Goal: Complete application form: Complete application form

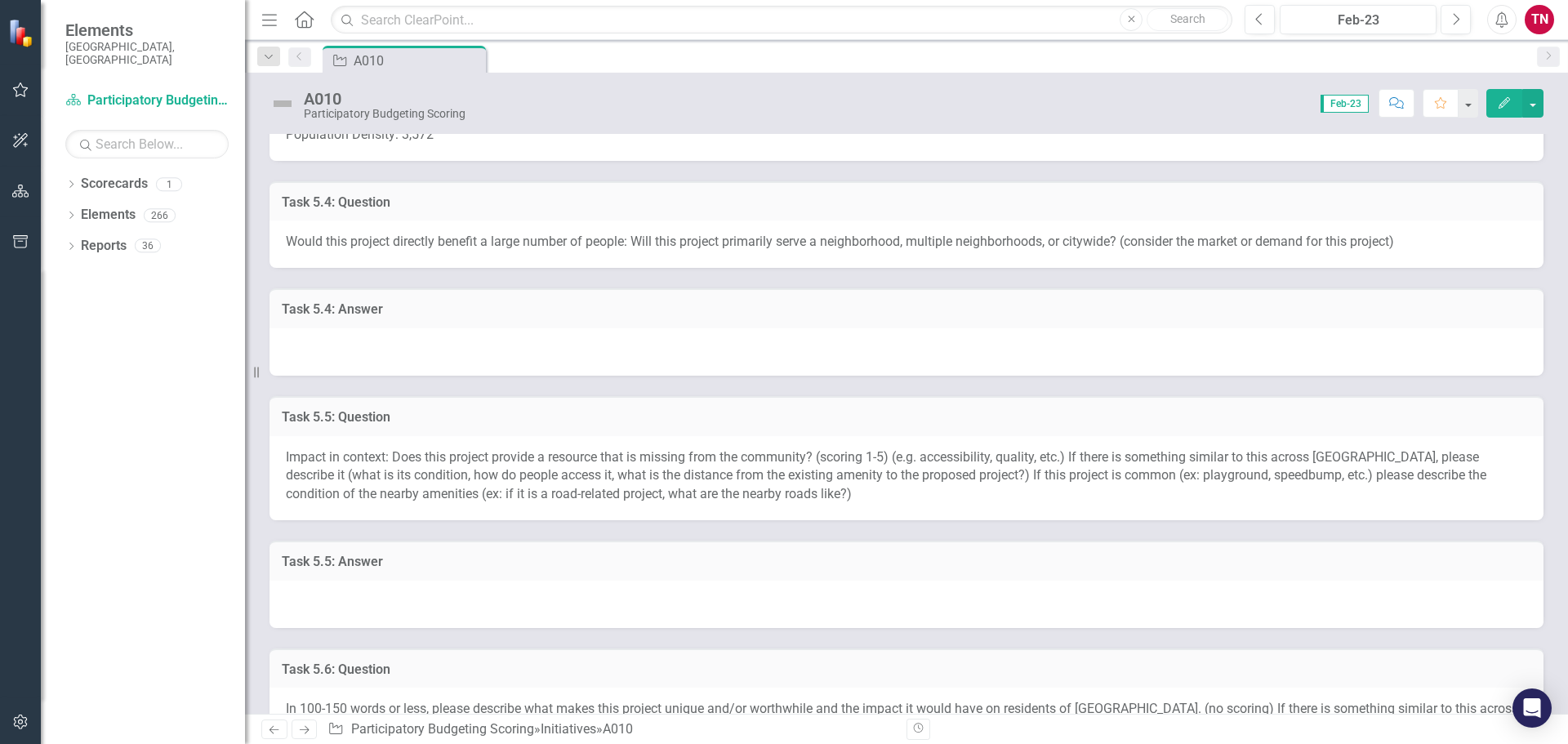
scroll to position [1033, 0]
click at [601, 342] on div at bounding box center [906, 350] width 1274 height 47
click at [706, 329] on div at bounding box center [906, 350] width 1274 height 47
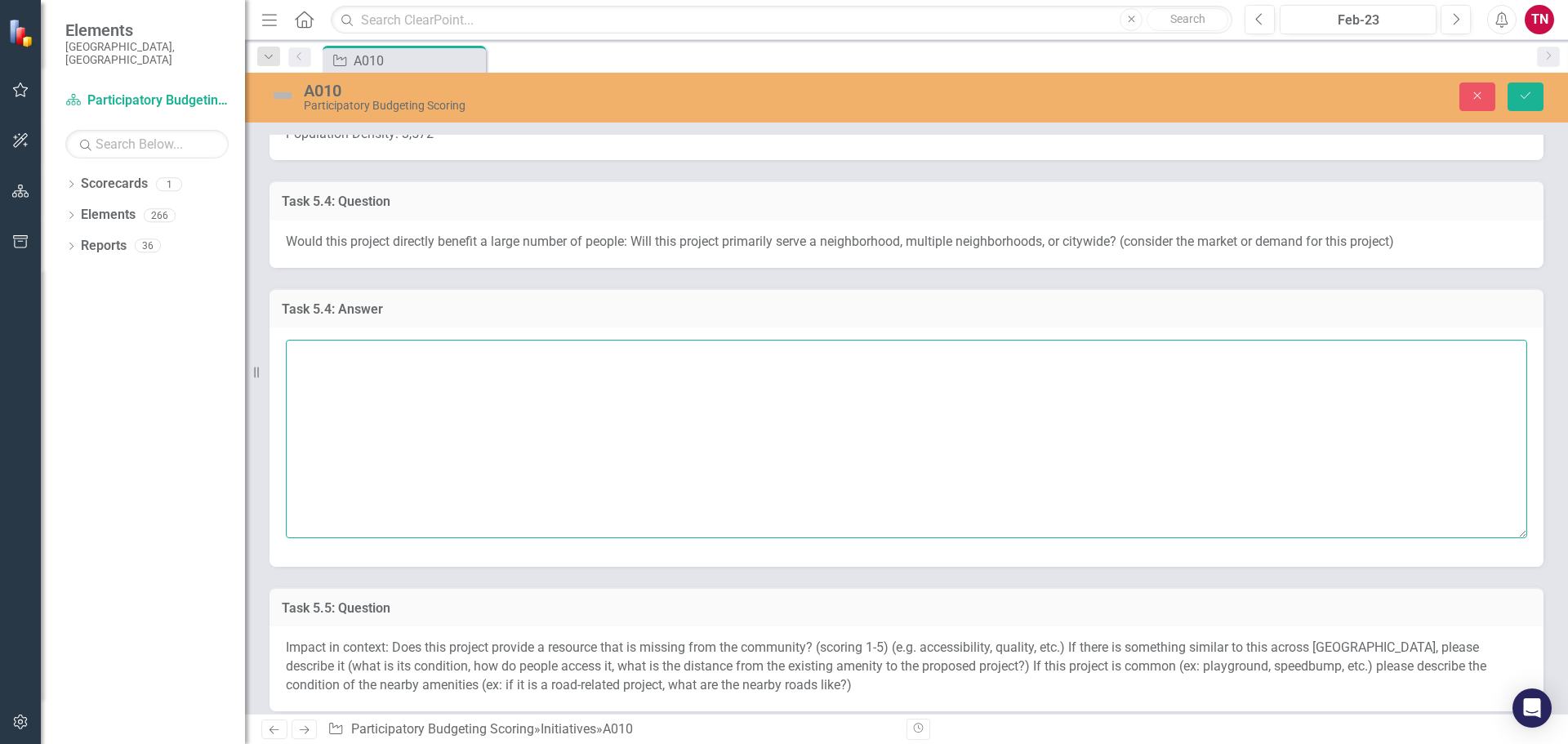
click at [727, 377] on textarea at bounding box center [906, 438] width 1242 height 198
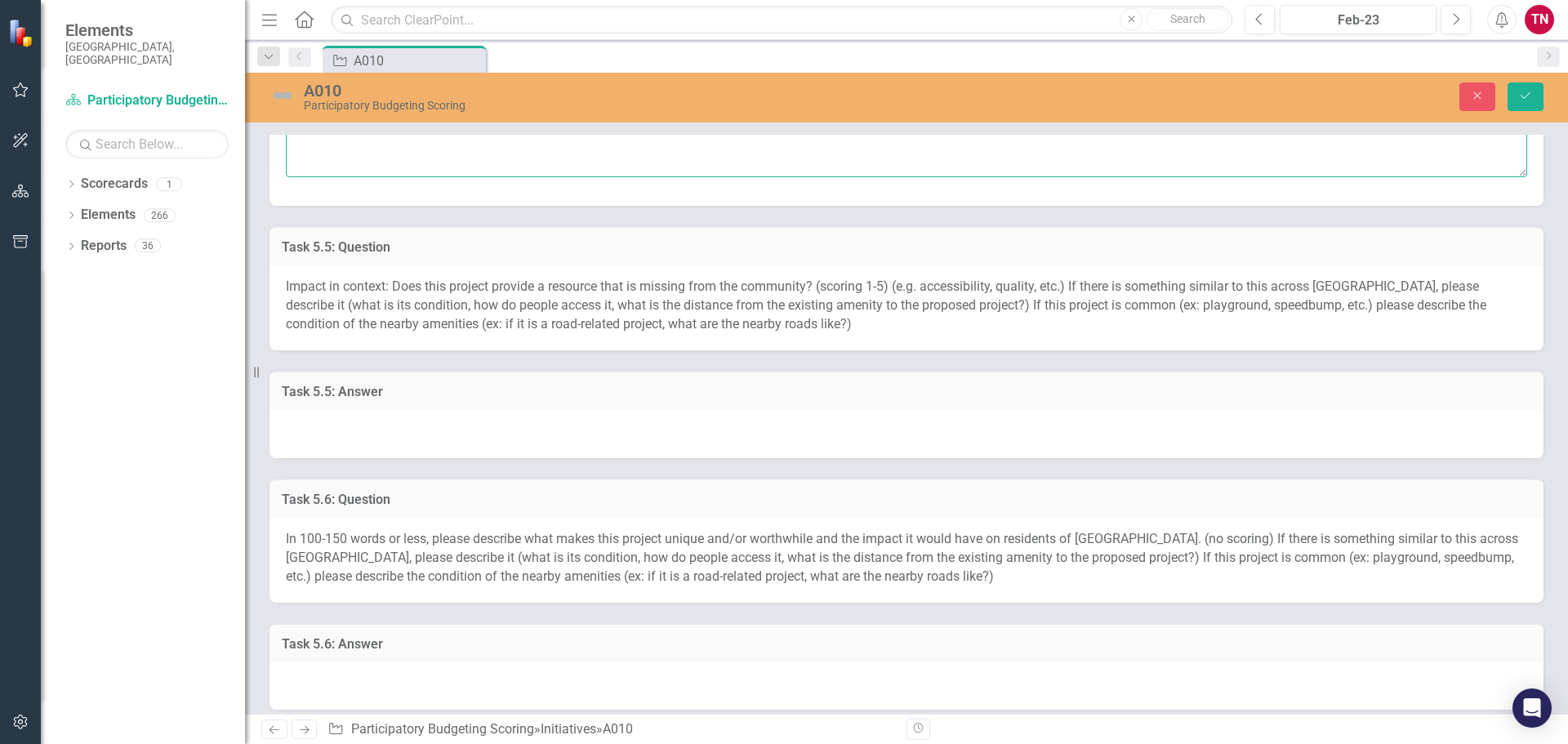
scroll to position [1403, 0]
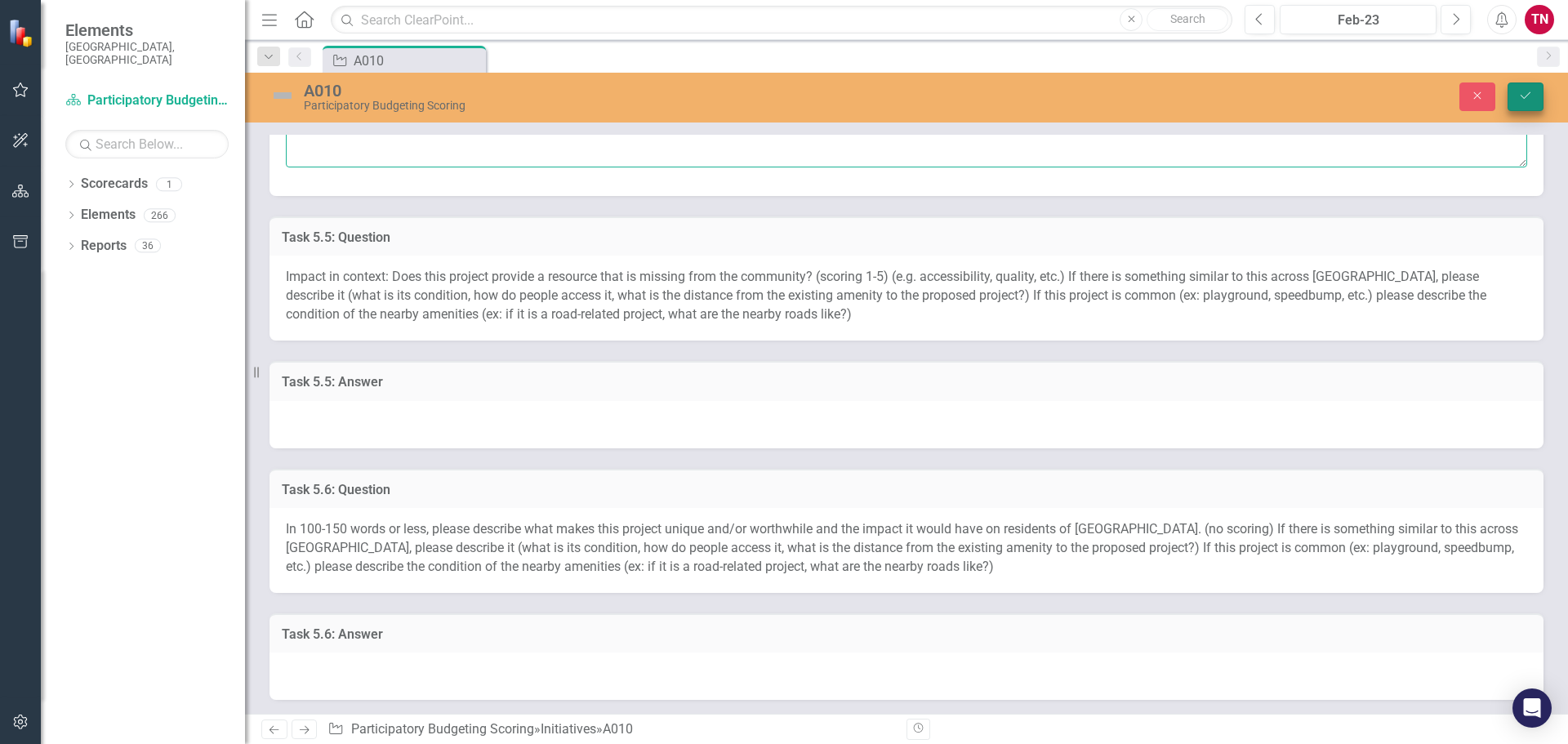
type textarea "This project will primarily benefit the neighborhood."
click at [1512, 94] on button "Save" at bounding box center [1525, 96] width 36 height 29
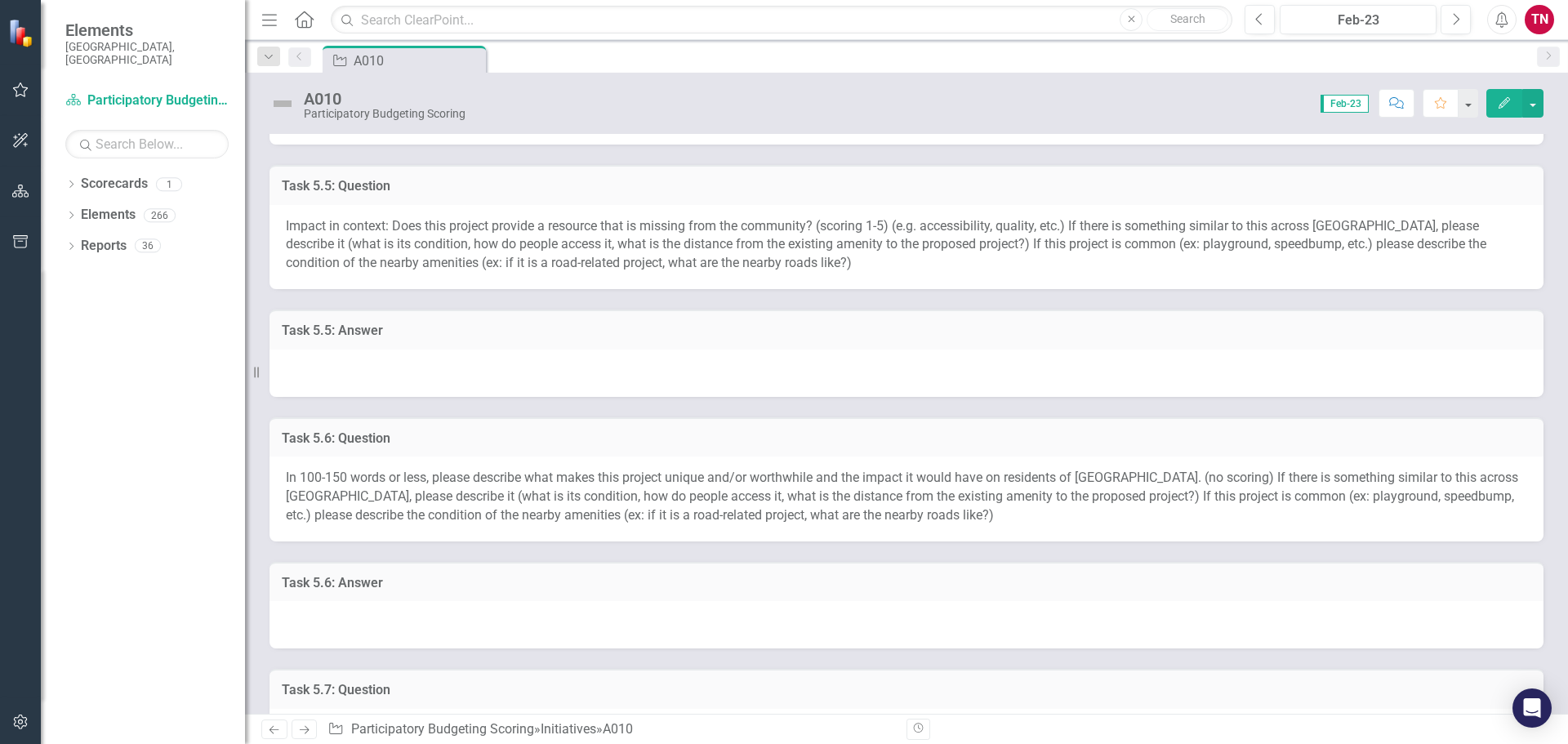
scroll to position [1268, 0]
click at [724, 345] on div at bounding box center [906, 368] width 1274 height 47
click at [685, 357] on div at bounding box center [906, 368] width 1274 height 47
click at [700, 355] on div at bounding box center [906, 368] width 1274 height 47
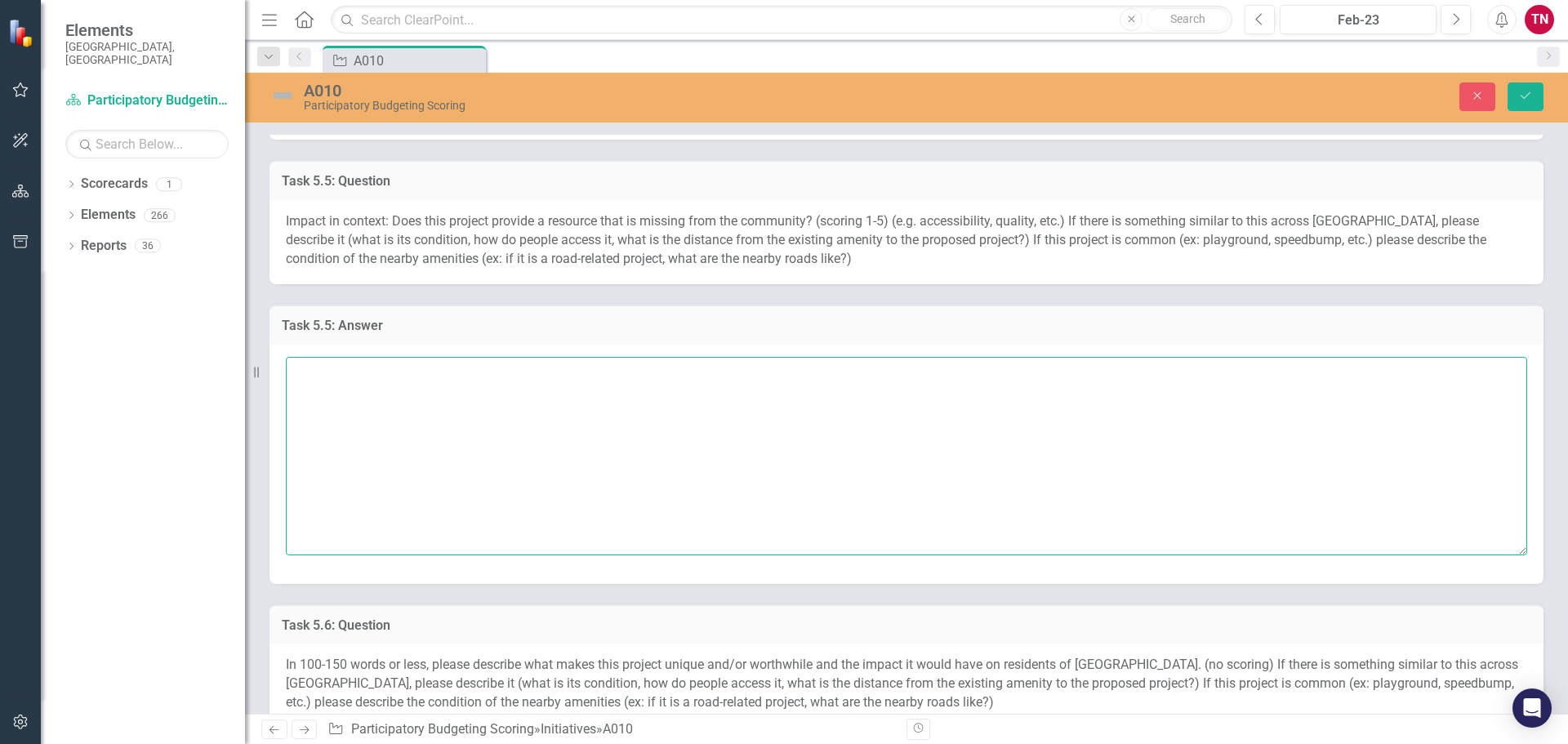
click at [722, 398] on textarea at bounding box center [906, 455] width 1242 height 198
type textarea "4"
paste textarea "Locating the mural where youth in housing communities gather turns the everyday…"
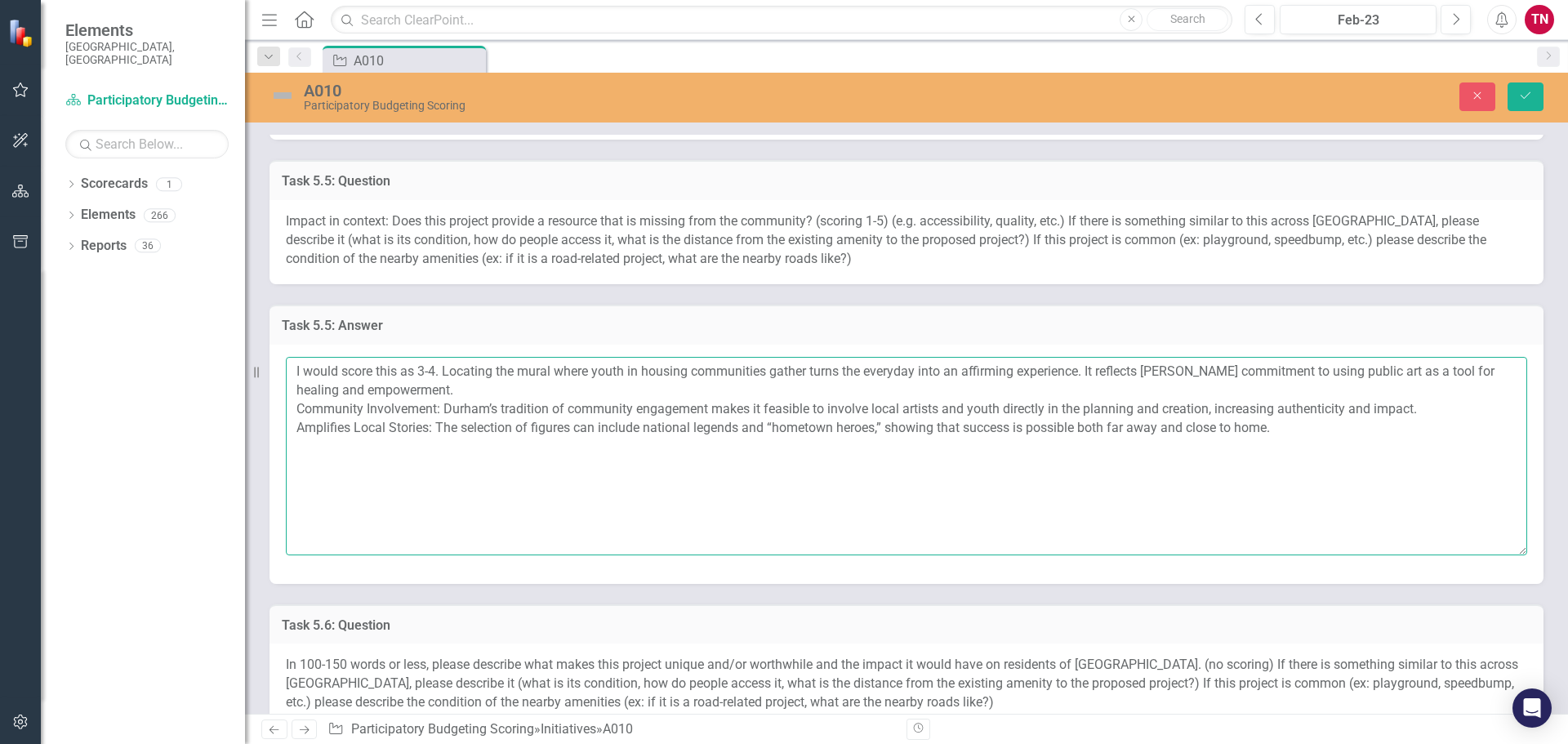
click at [552, 395] on textarea "I would score this as 3-4. Locating the mural where youth in housing communitie…" at bounding box center [906, 455] width 1242 height 198
drag, startPoint x: 519, startPoint y: 371, endPoint x: 444, endPoint y: 372, distance: 75.0
click at [444, 372] on textarea "I would score this as 3-4. Locating the mural where youth in housing communitie…" at bounding box center [906, 455] width 1242 height 198
click at [292, 412] on textarea "I would score this as 3-4. A mural where youth in housing communities gather tu…" at bounding box center [906, 455] width 1242 height 198
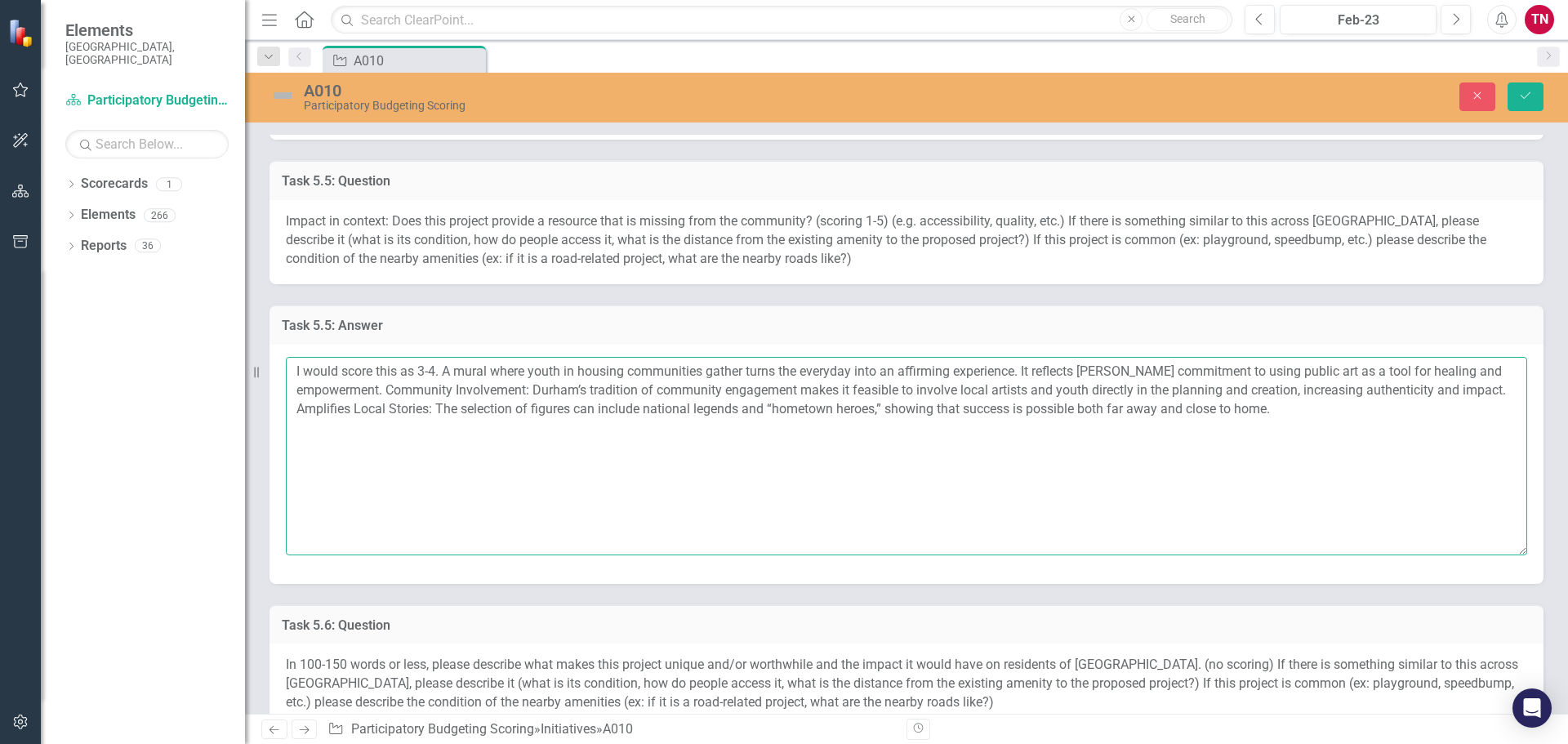
click at [287, 431] on textarea "I would score this as 3-4. A mural where youth in housing communities gather tu…" at bounding box center [906, 455] width 1242 height 198
drag, startPoint x: 534, startPoint y: 389, endPoint x: 388, endPoint y: 394, distance: 146.1
click at [388, 394] on textarea "I would score this as 3-4. A mural where youth in housing communities gather tu…" at bounding box center [906, 455] width 1242 height 198
drag, startPoint x: 1368, startPoint y: 389, endPoint x: 1512, endPoint y: 393, distance: 144.1
click at [1512, 393] on textarea "I would score this as 3-4. A mural where youth in housing communities gather tu…" at bounding box center [906, 455] width 1242 height 198
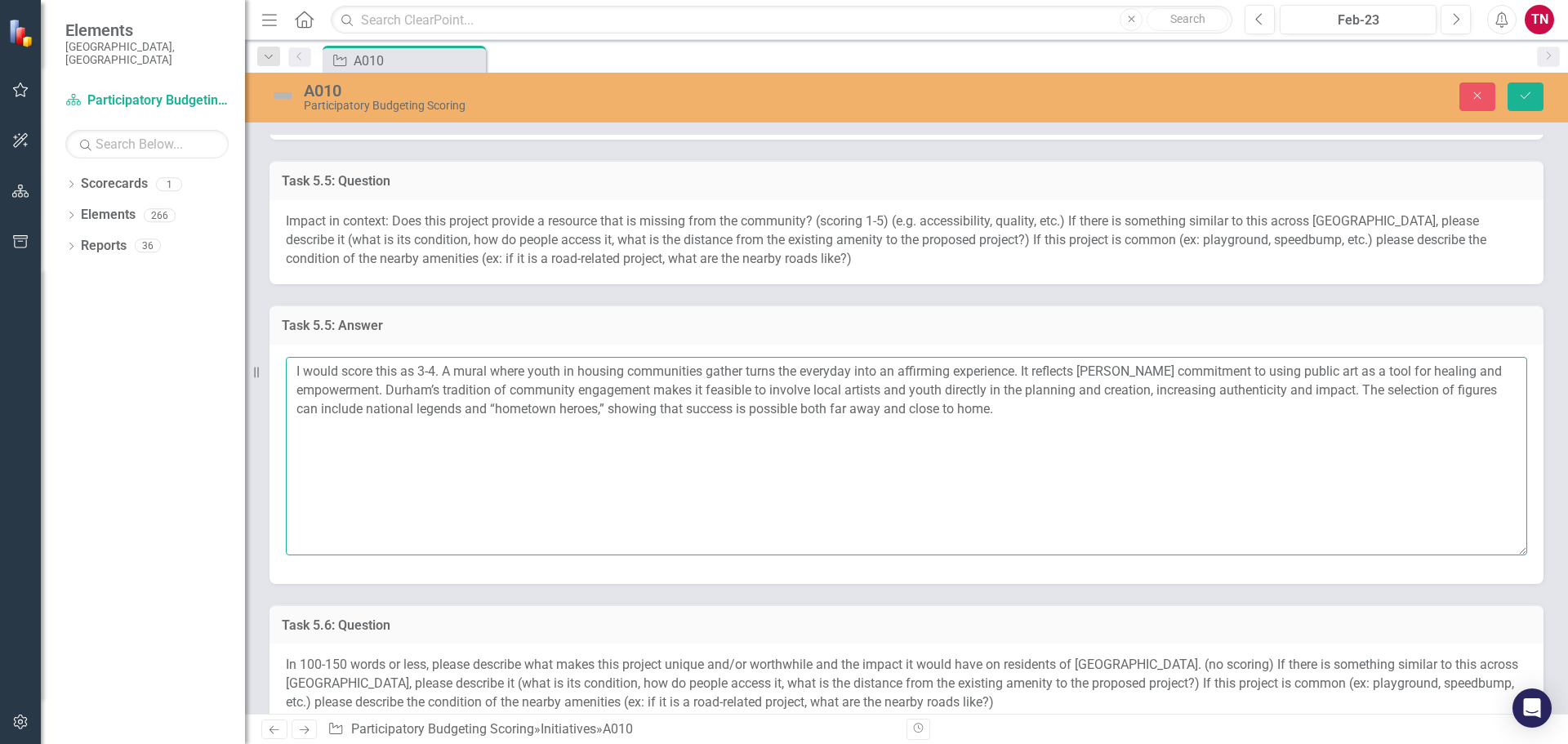
click at [1023, 410] on textarea "I would score this as 3-4. A mural where youth in housing communities gather tu…" at bounding box center [906, 455] width 1242 height 198
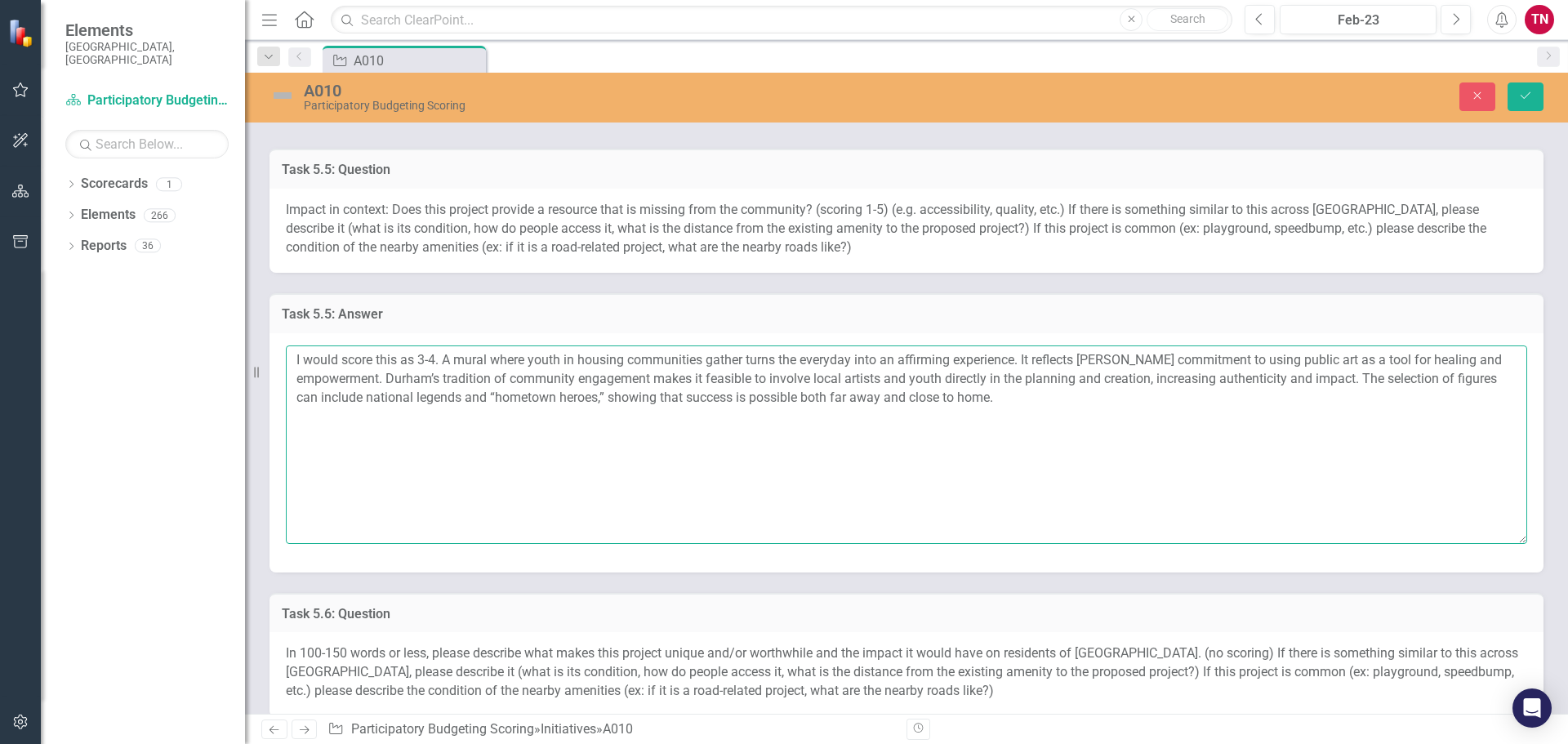
scroll to position [1286, 0]
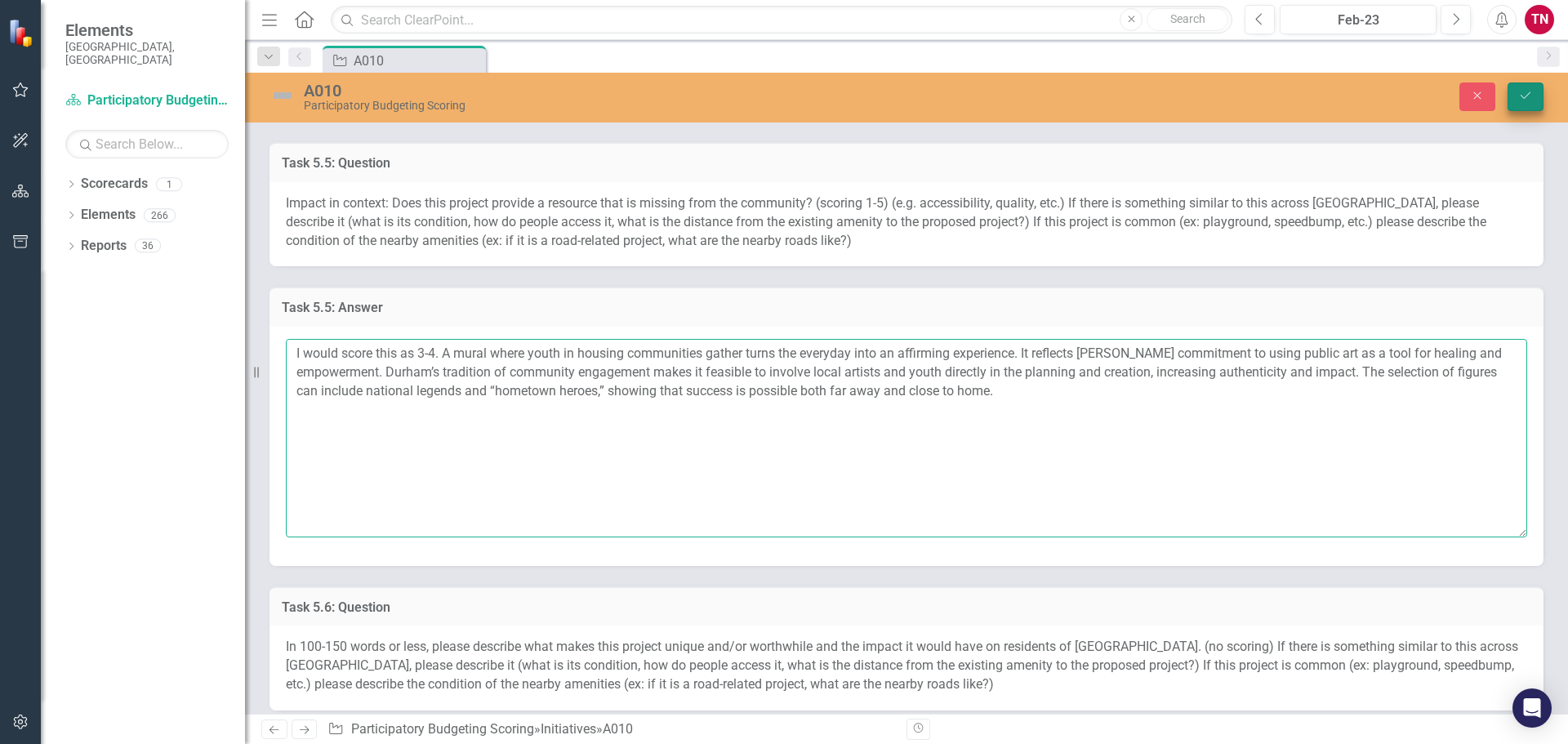
type textarea "I would score this as 3-4. A mural where youth in housing communities gather tu…"
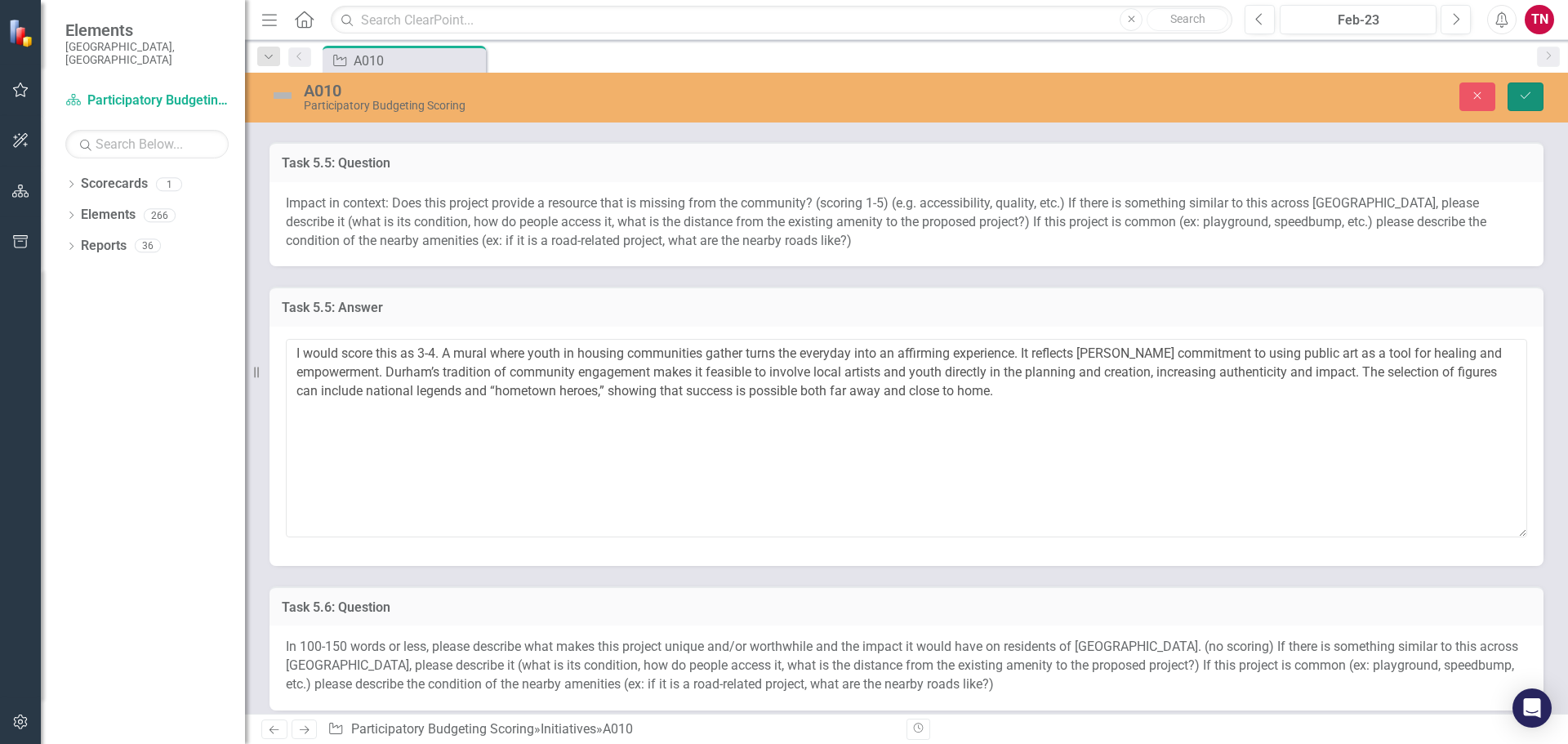
click at [1527, 99] on icon "Save" at bounding box center [1525, 95] width 15 height 12
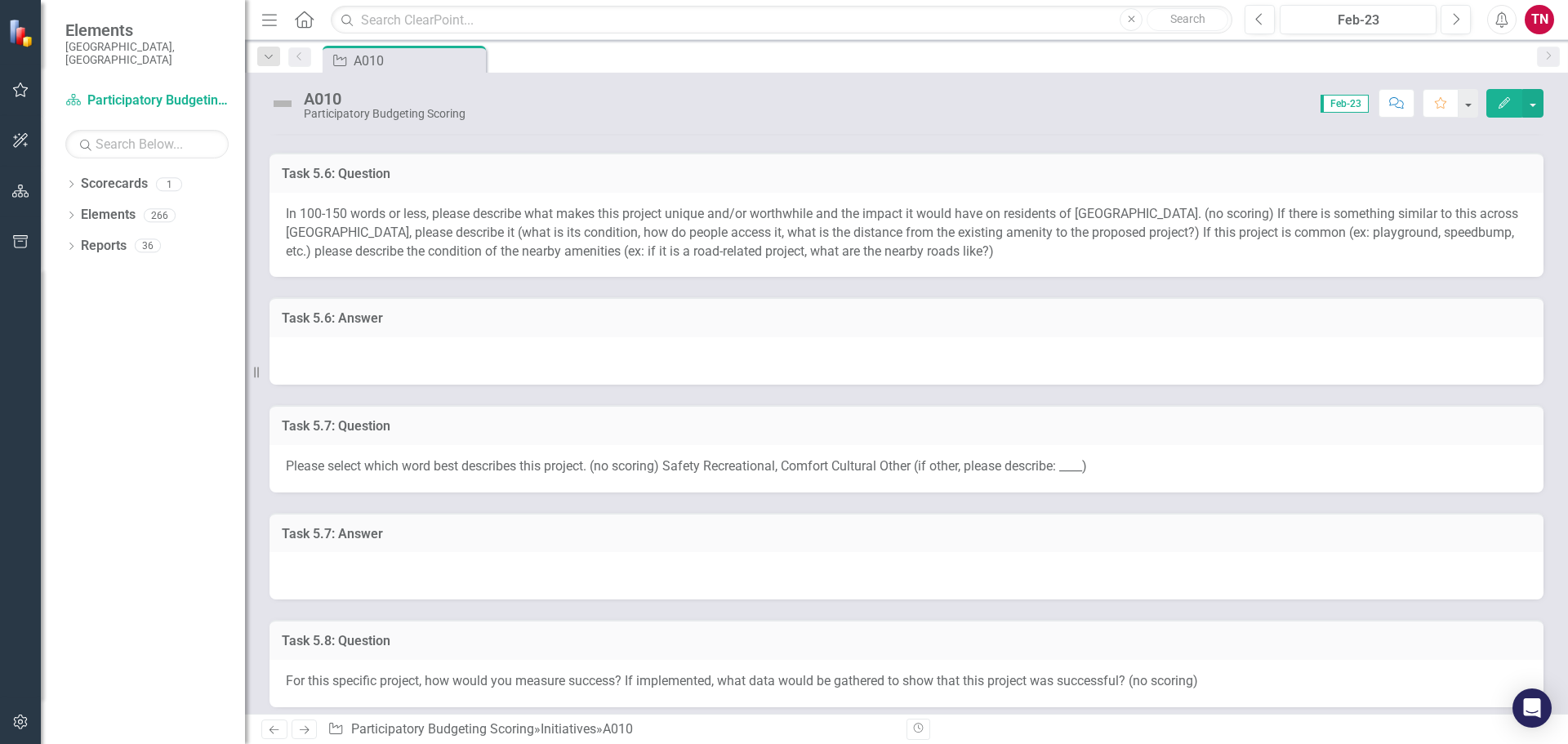
scroll to position [1551, 0]
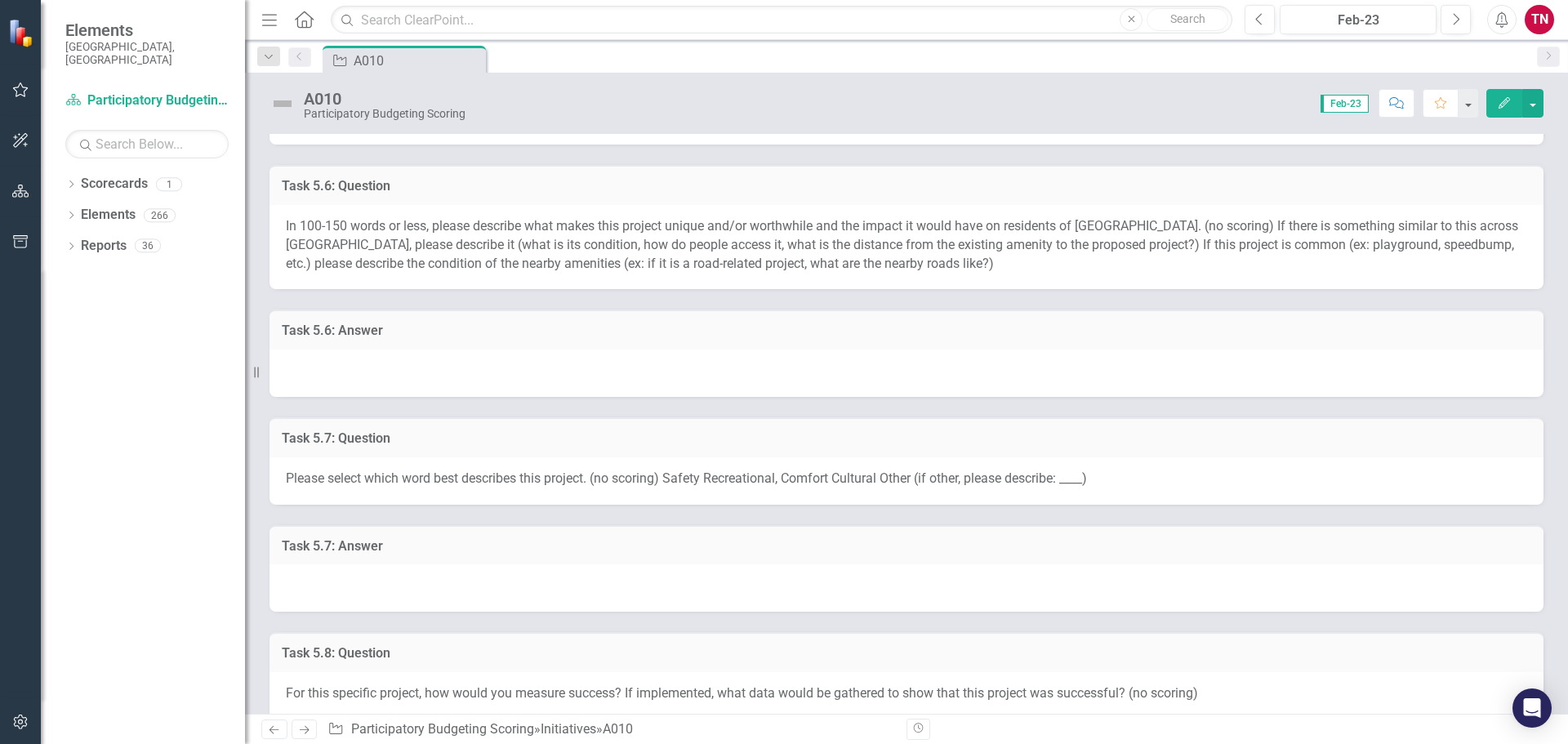
click at [822, 378] on div at bounding box center [906, 373] width 1274 height 47
click at [831, 370] on div at bounding box center [906, 373] width 1274 height 47
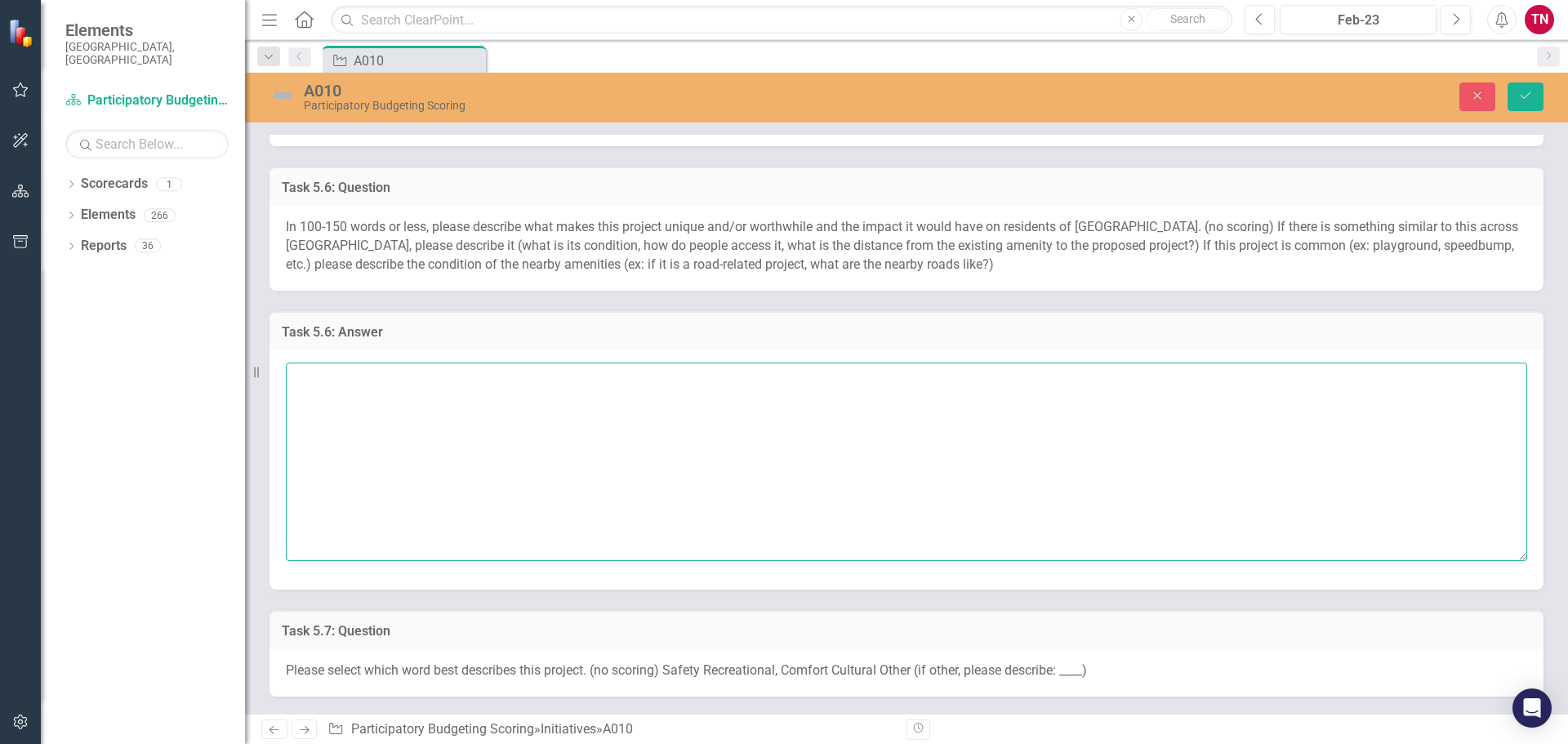
click at [585, 423] on textarea at bounding box center [906, 461] width 1242 height 198
type textarea "v"
paste textarea "mural that uplifts youth from housing communities with positive representation …"
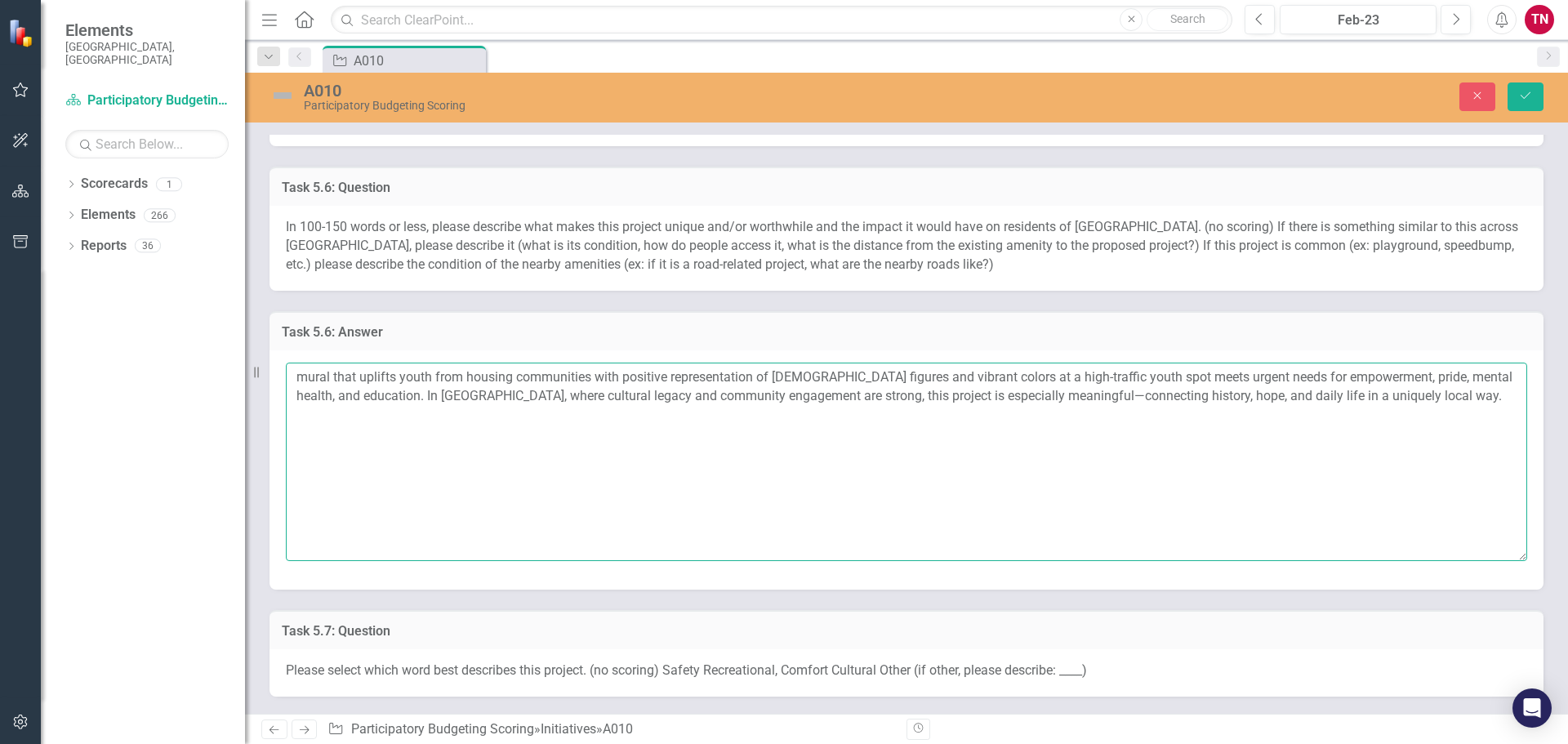
click at [302, 376] on textarea "mural that uplifts youth from housing communities with positive representation …" at bounding box center [906, 461] width 1242 height 198
click at [304, 377] on textarea "A mural that uplifts youth from housing communities with positive representatio…" at bounding box center [906, 461] width 1242 height 198
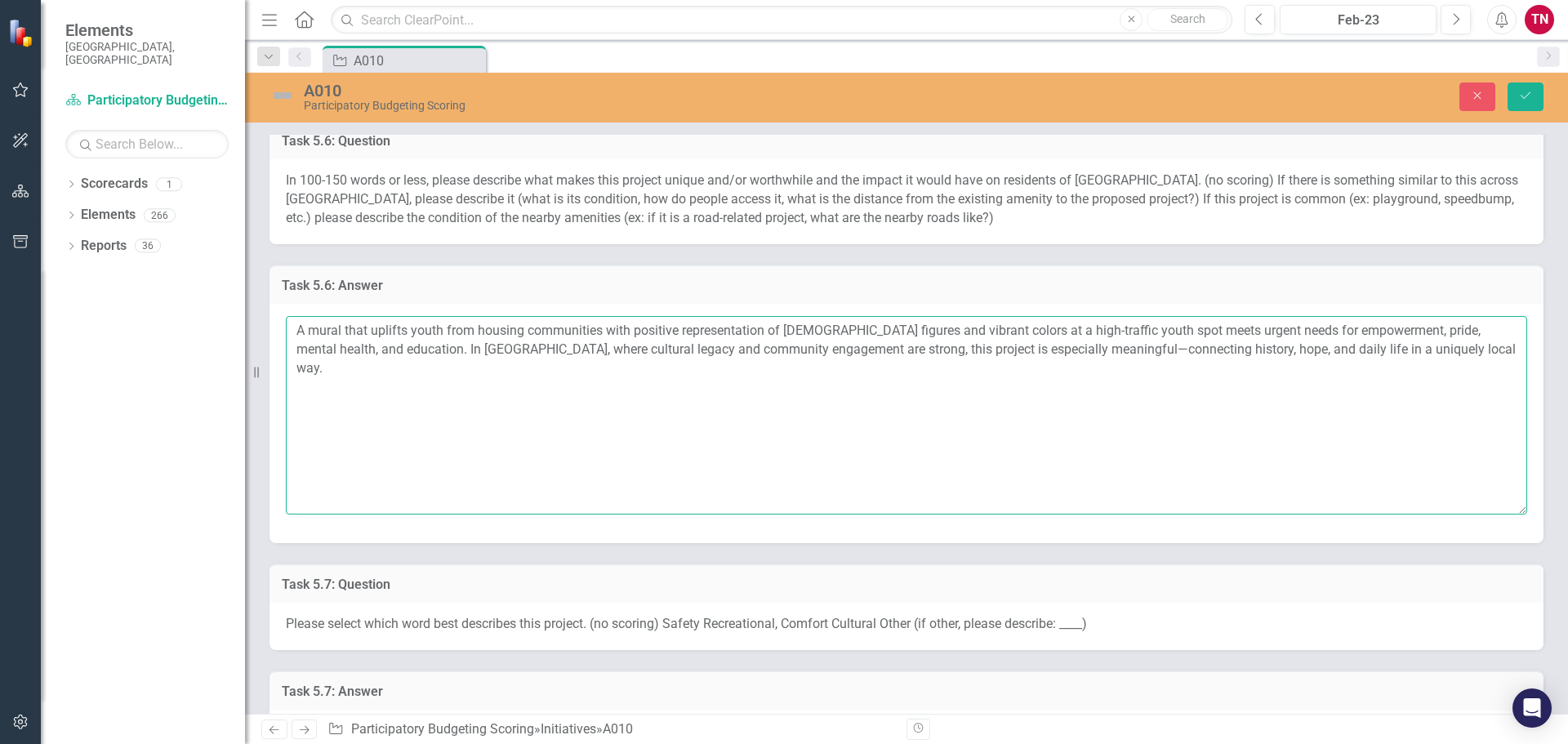
scroll to position [1602, 0]
type textarea "A mural that uplifts youth from housing communities with positive representatio…"
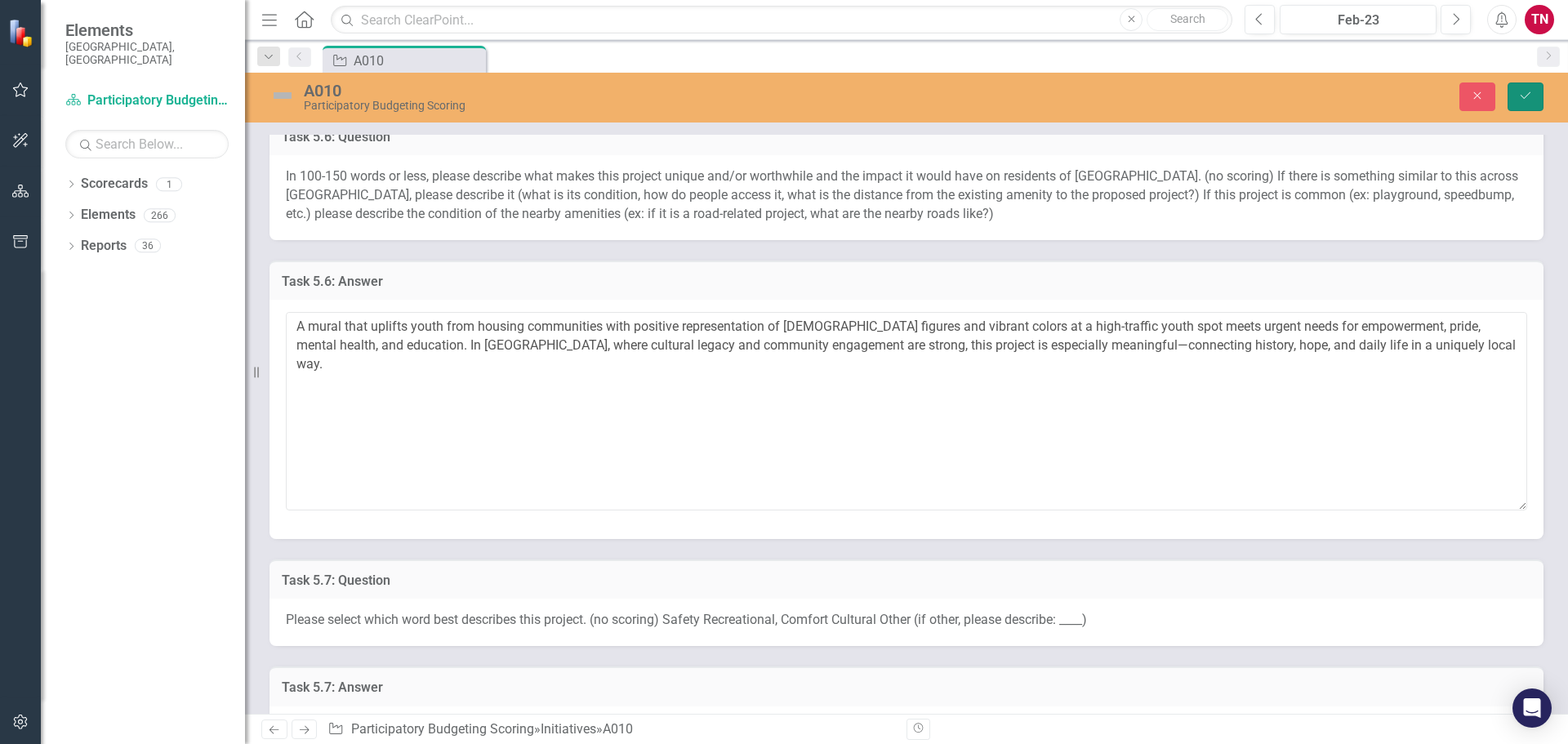
click at [1539, 89] on button "Save" at bounding box center [1525, 96] width 36 height 29
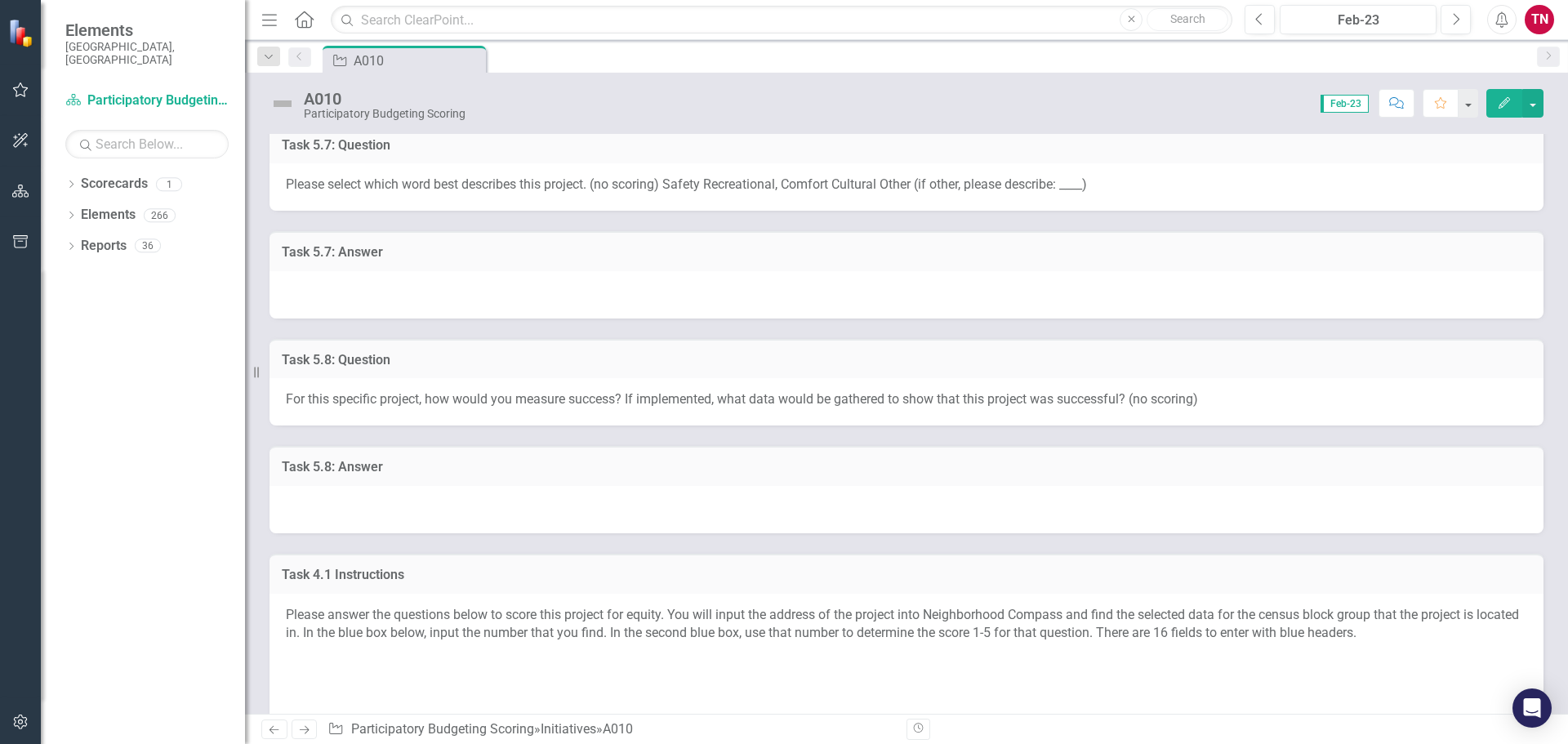
scroll to position [1863, 0]
click at [644, 284] on div at bounding box center [906, 294] width 1274 height 47
click at [591, 276] on div at bounding box center [906, 294] width 1274 height 47
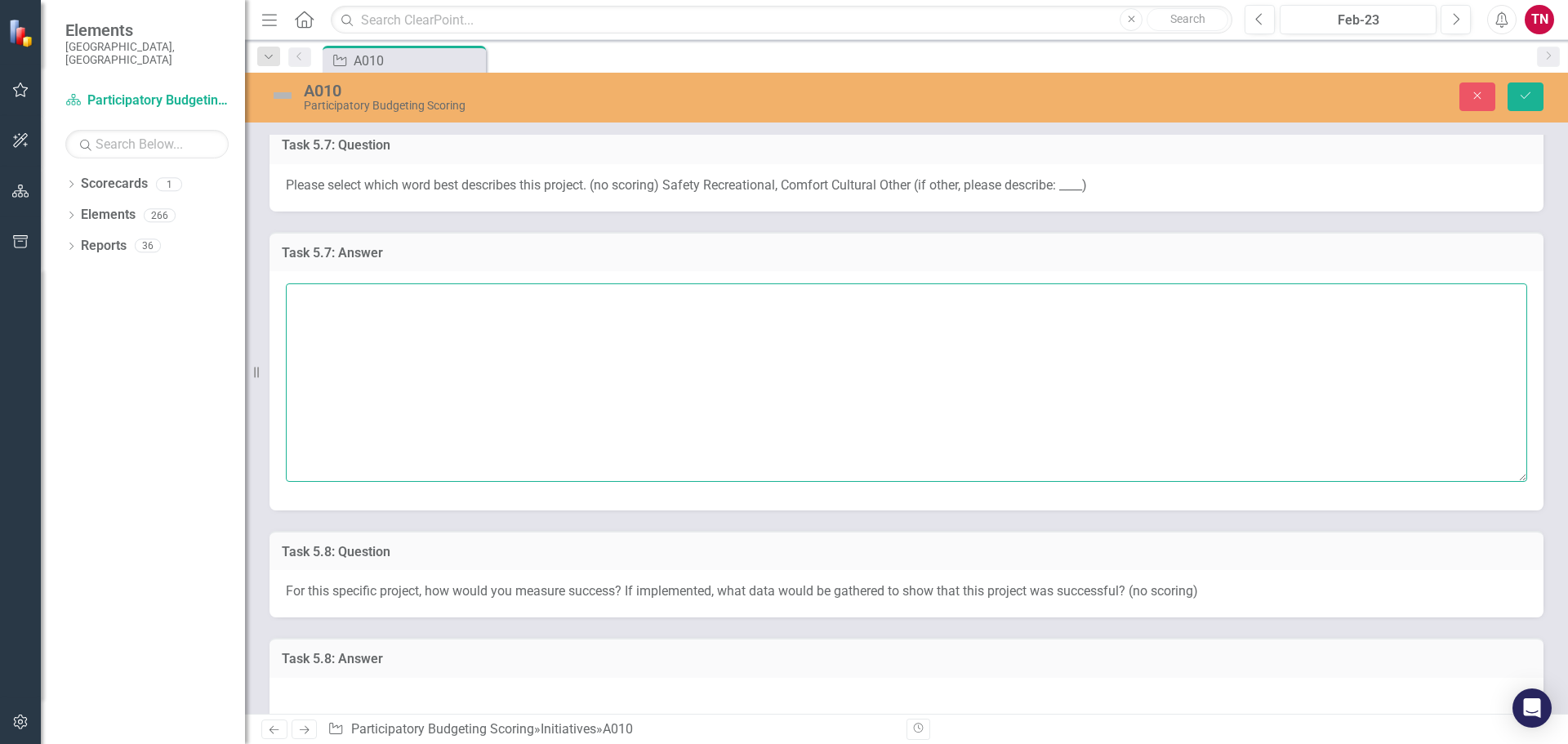
click at [593, 321] on textarea at bounding box center [906, 381] width 1242 height 198
type textarea "Youth Uplifting."
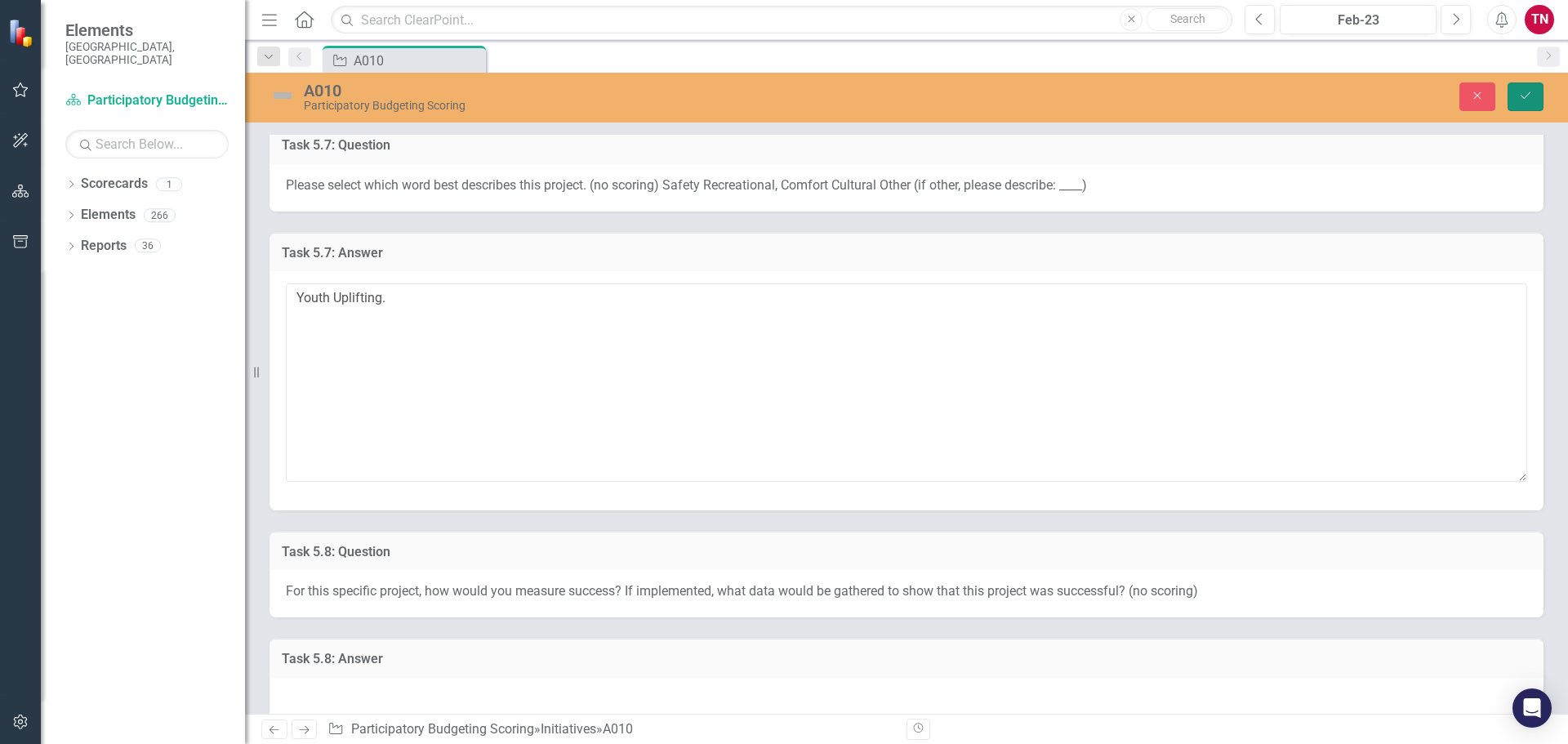
click at [1516, 101] on button "Save" at bounding box center [1525, 96] width 36 height 29
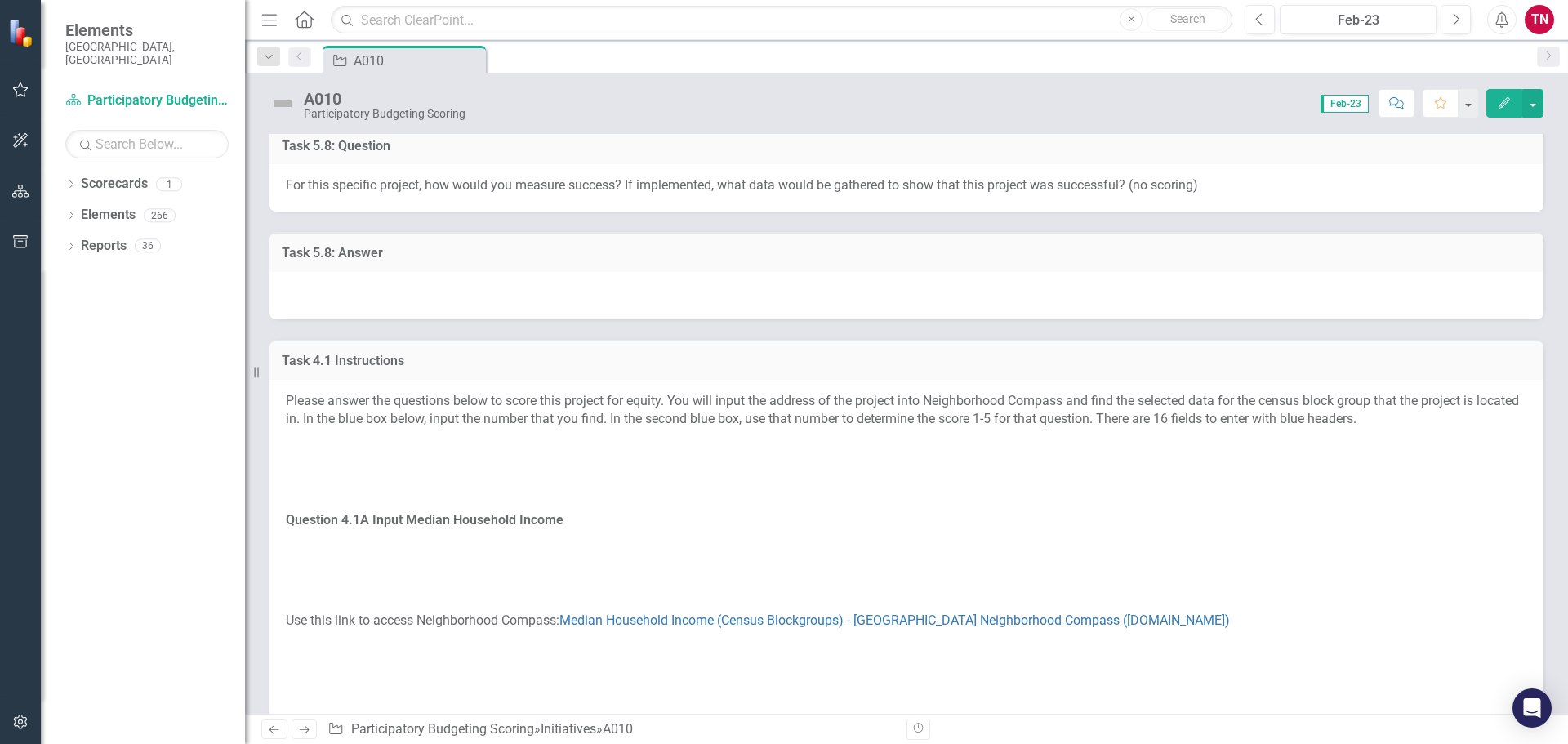
scroll to position [2115, 0]
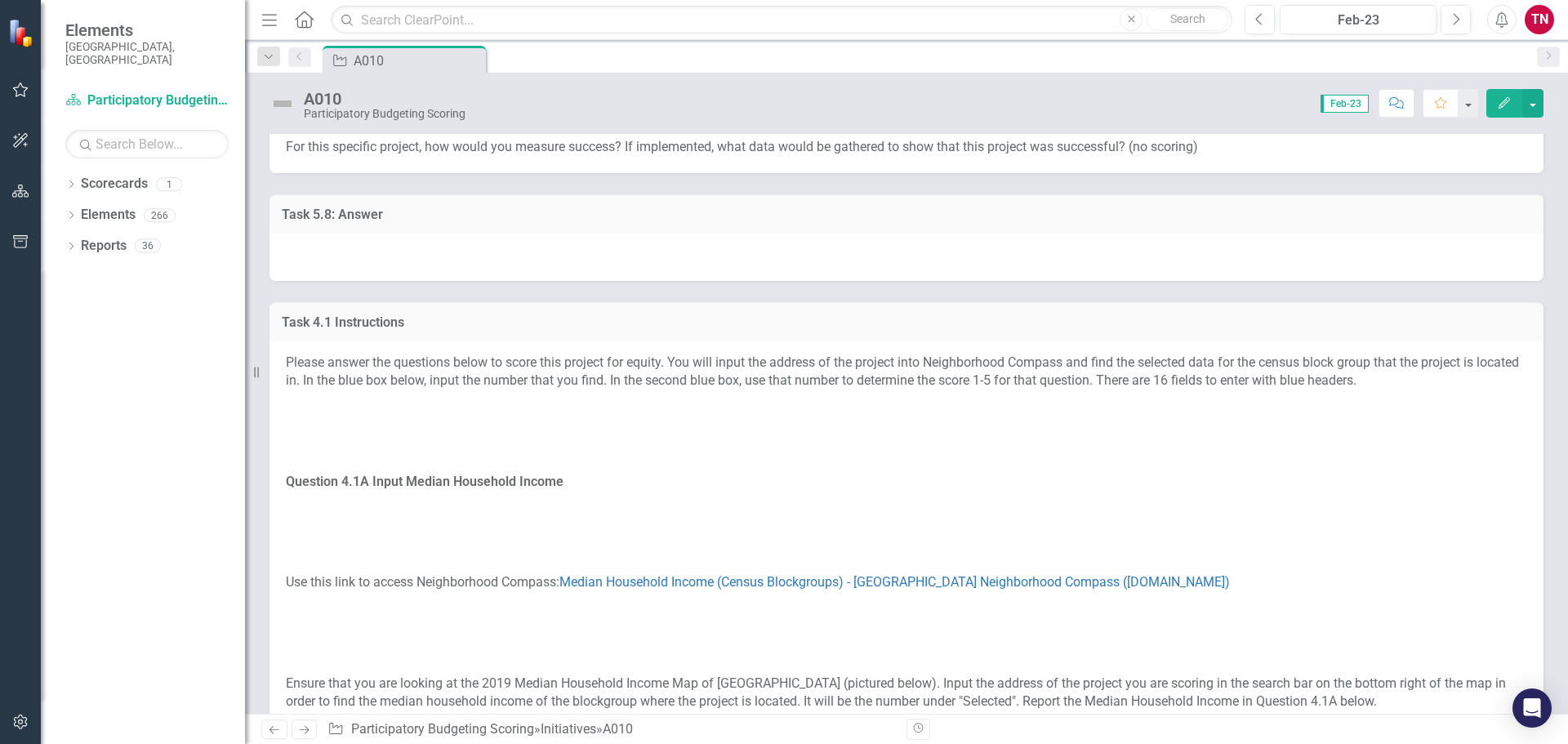
click at [725, 256] on div at bounding box center [906, 258] width 1274 height 47
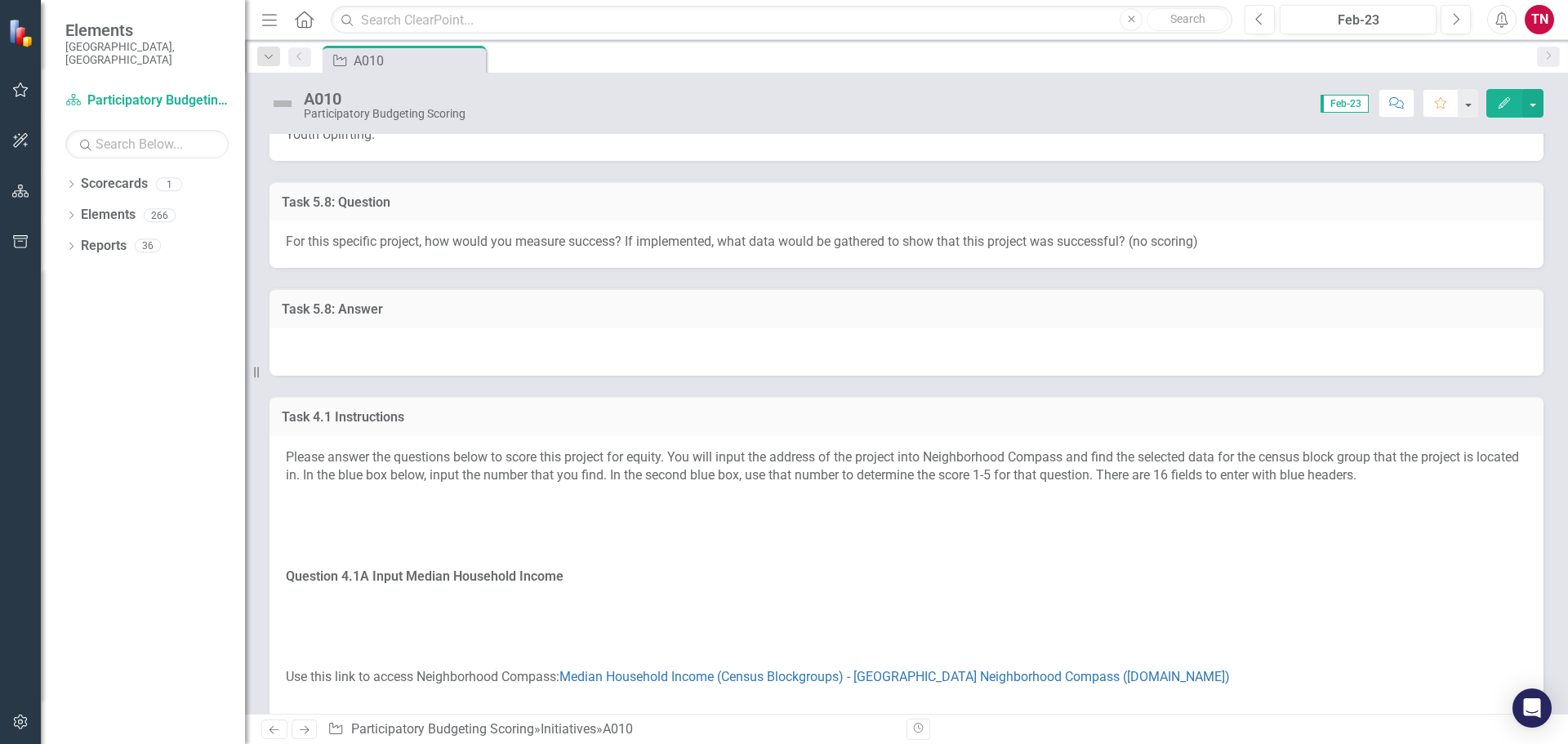
scroll to position [2020, 0]
click at [788, 340] on div at bounding box center [906, 353] width 1274 height 47
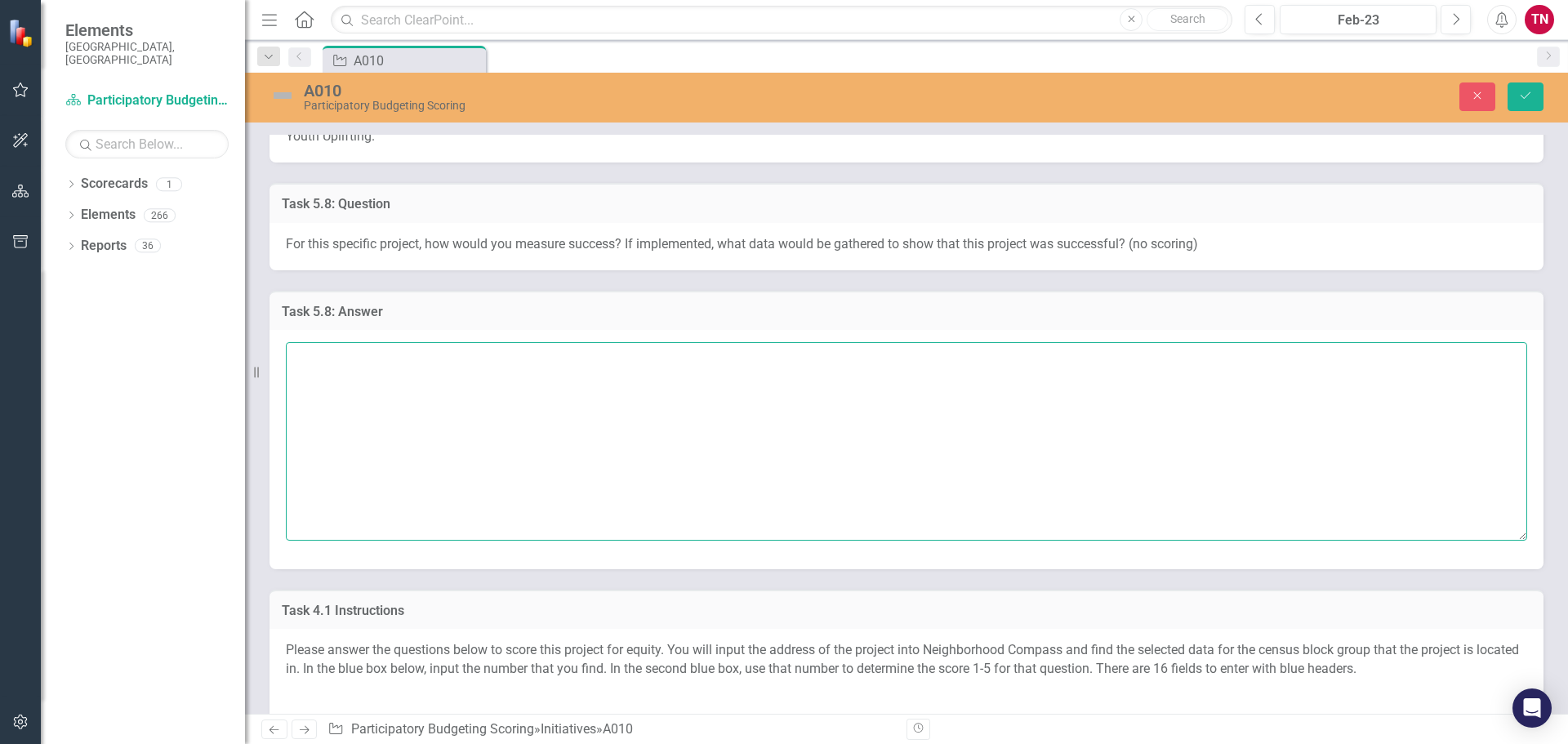
click at [754, 362] on textarea at bounding box center [906, 440] width 1242 height 198
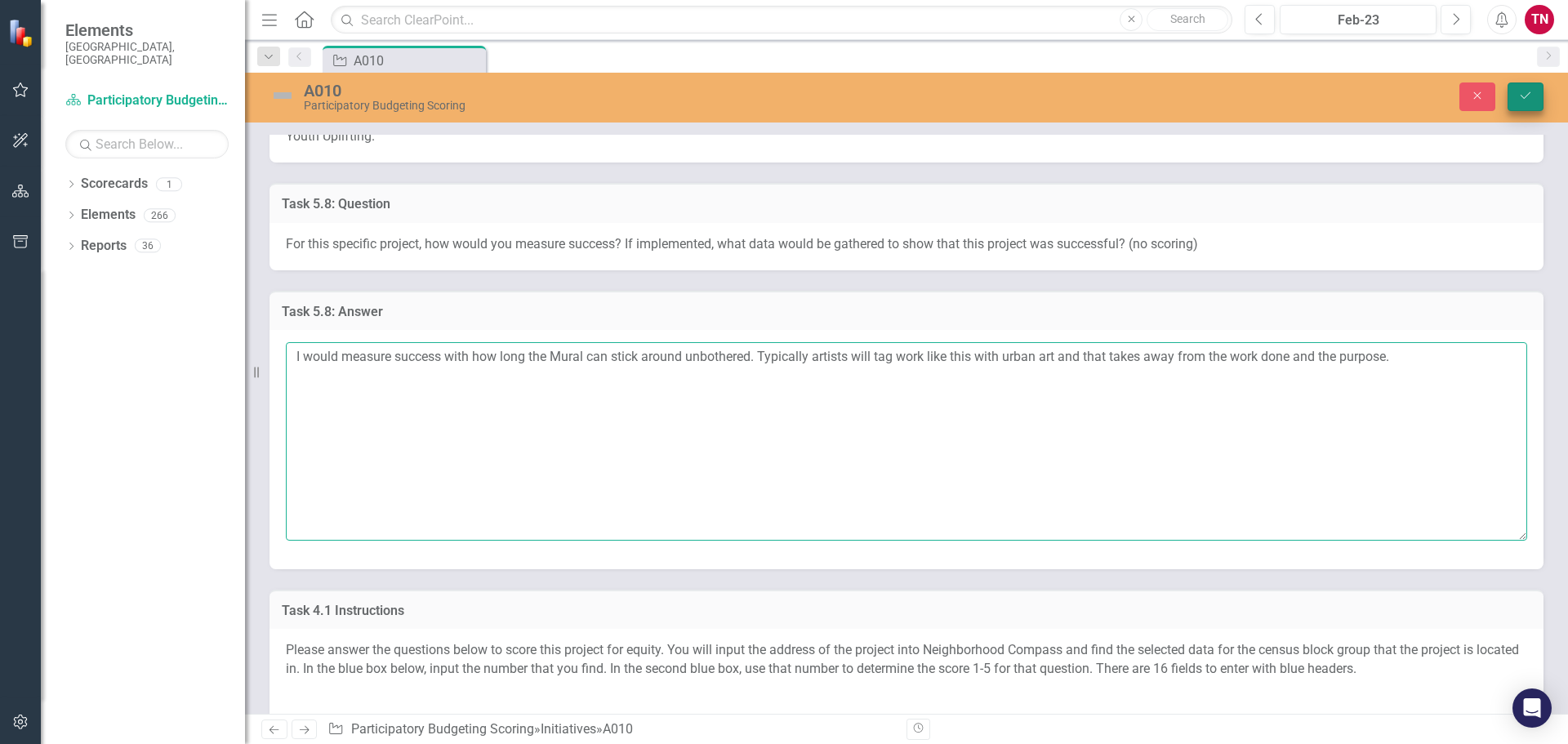
type textarea "I would measure success with how long the Mural can stick around unbothered. Ty…"
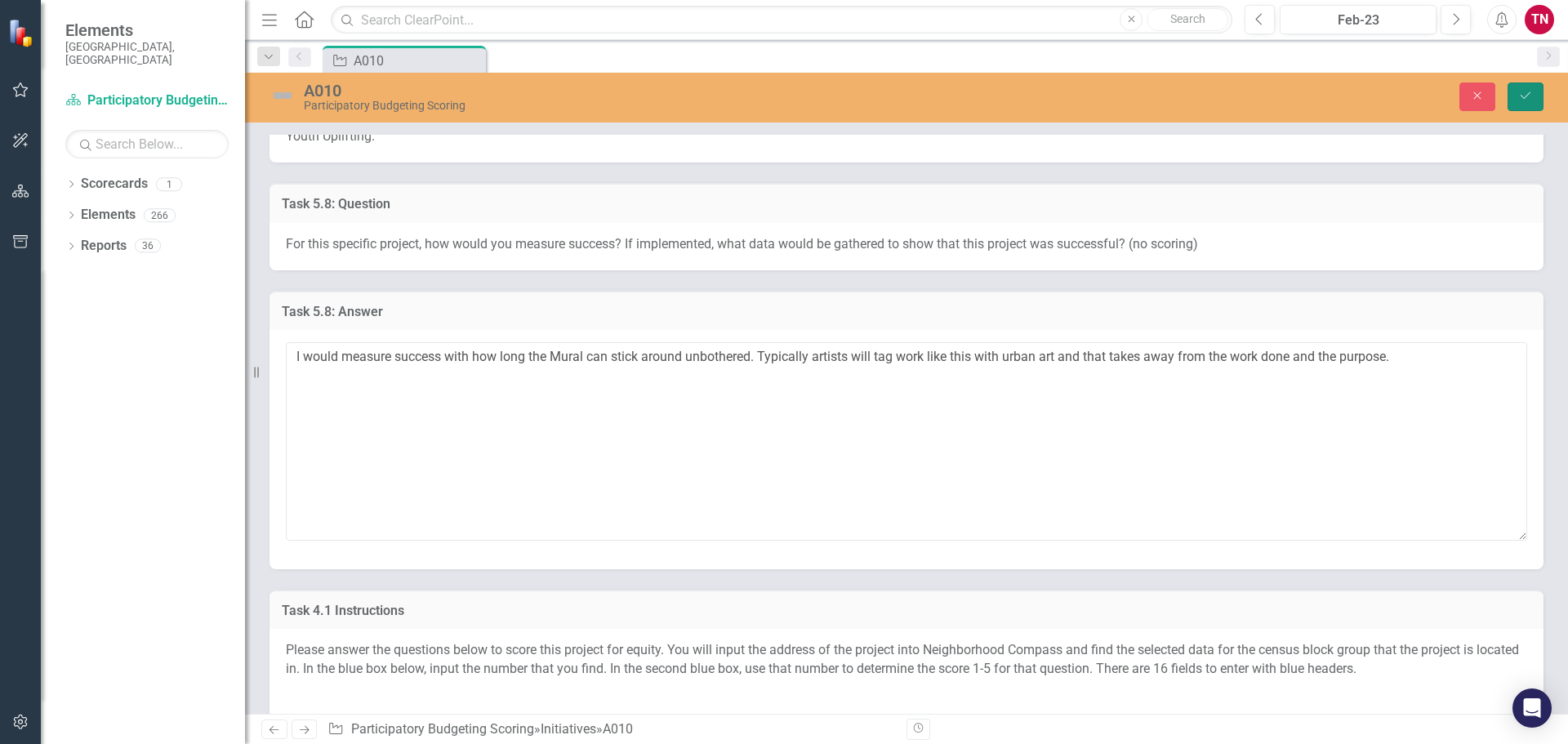
click at [1520, 101] on icon "Save" at bounding box center [1525, 95] width 15 height 12
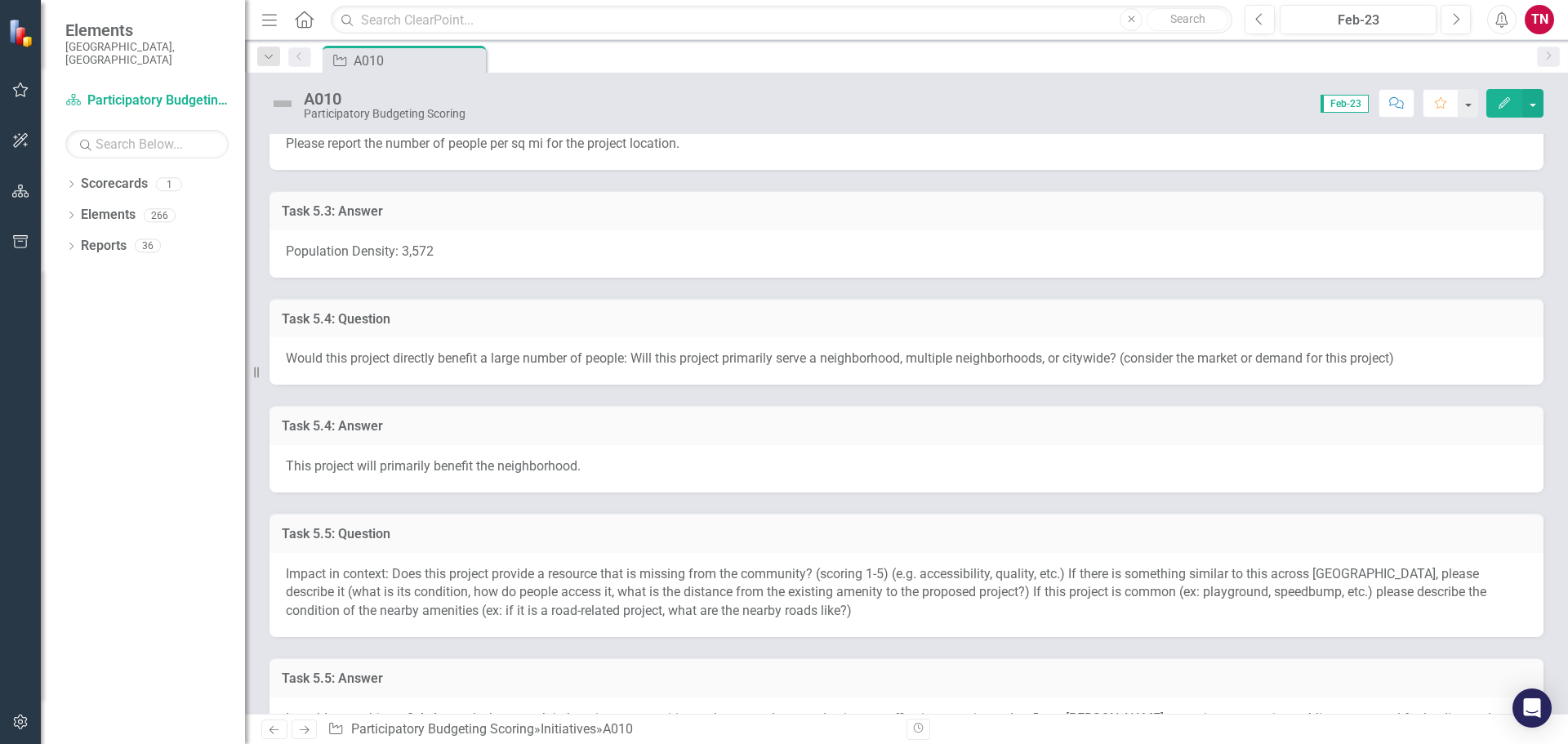
scroll to position [0, 0]
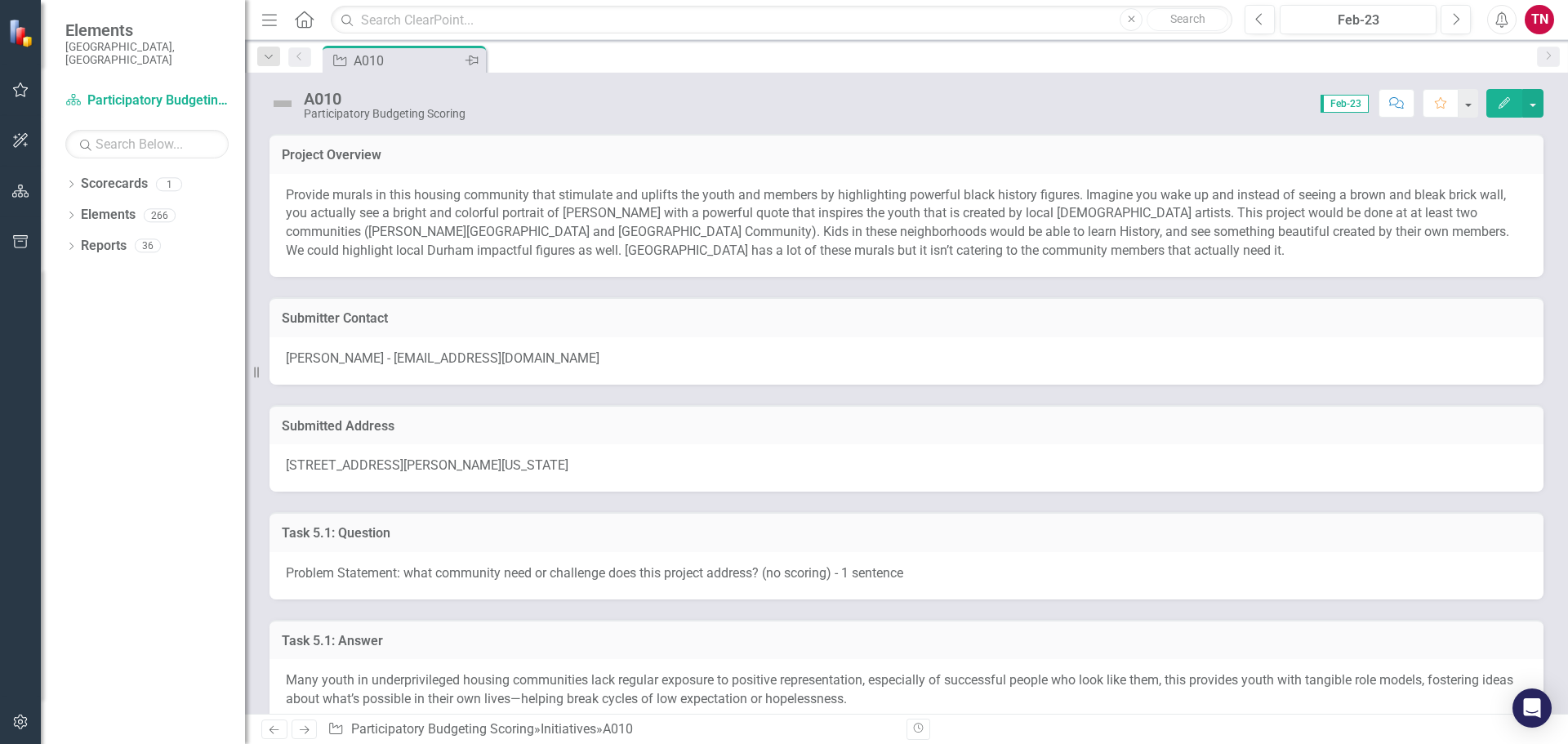
click at [334, 60] on icon at bounding box center [339, 61] width 13 height 12
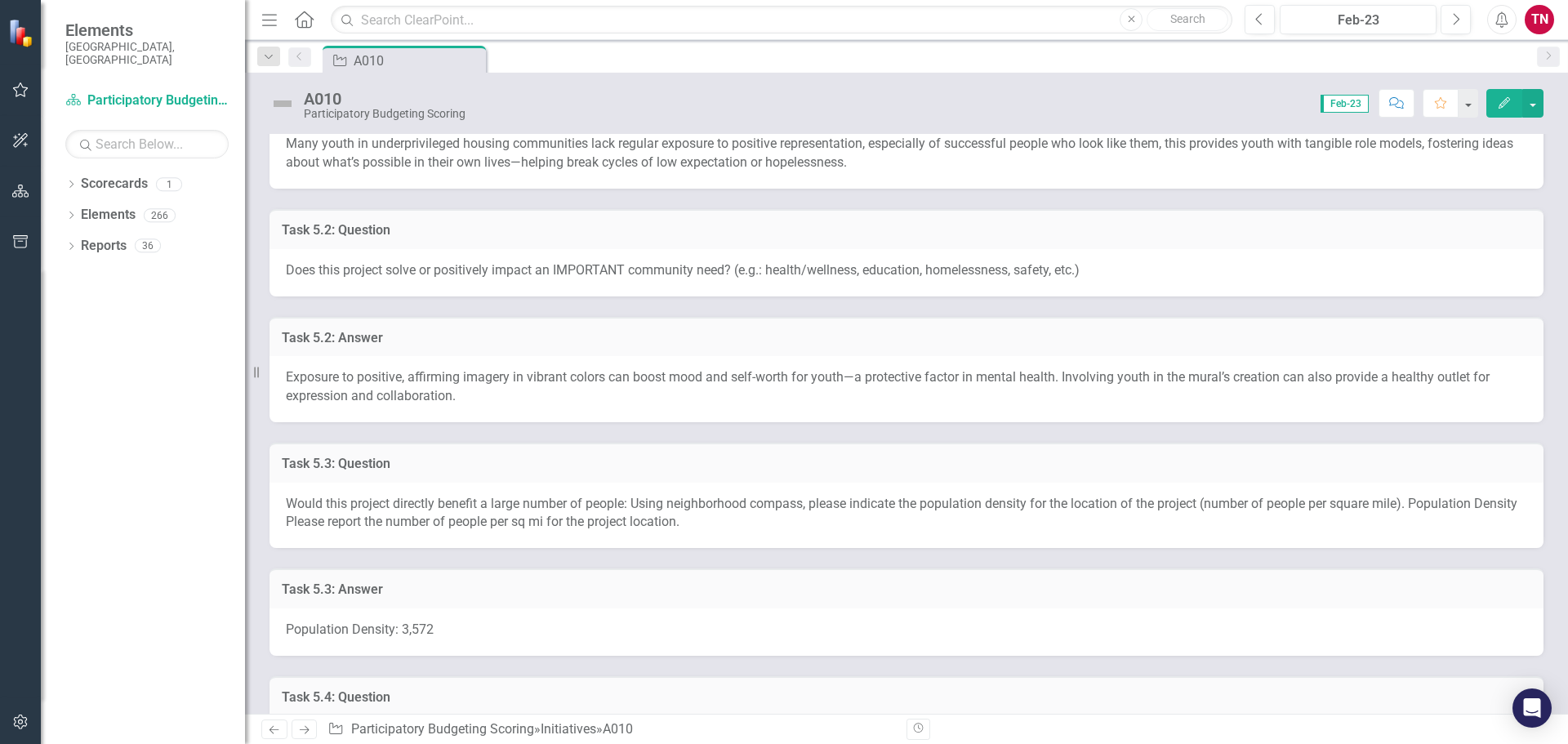
scroll to position [128, 0]
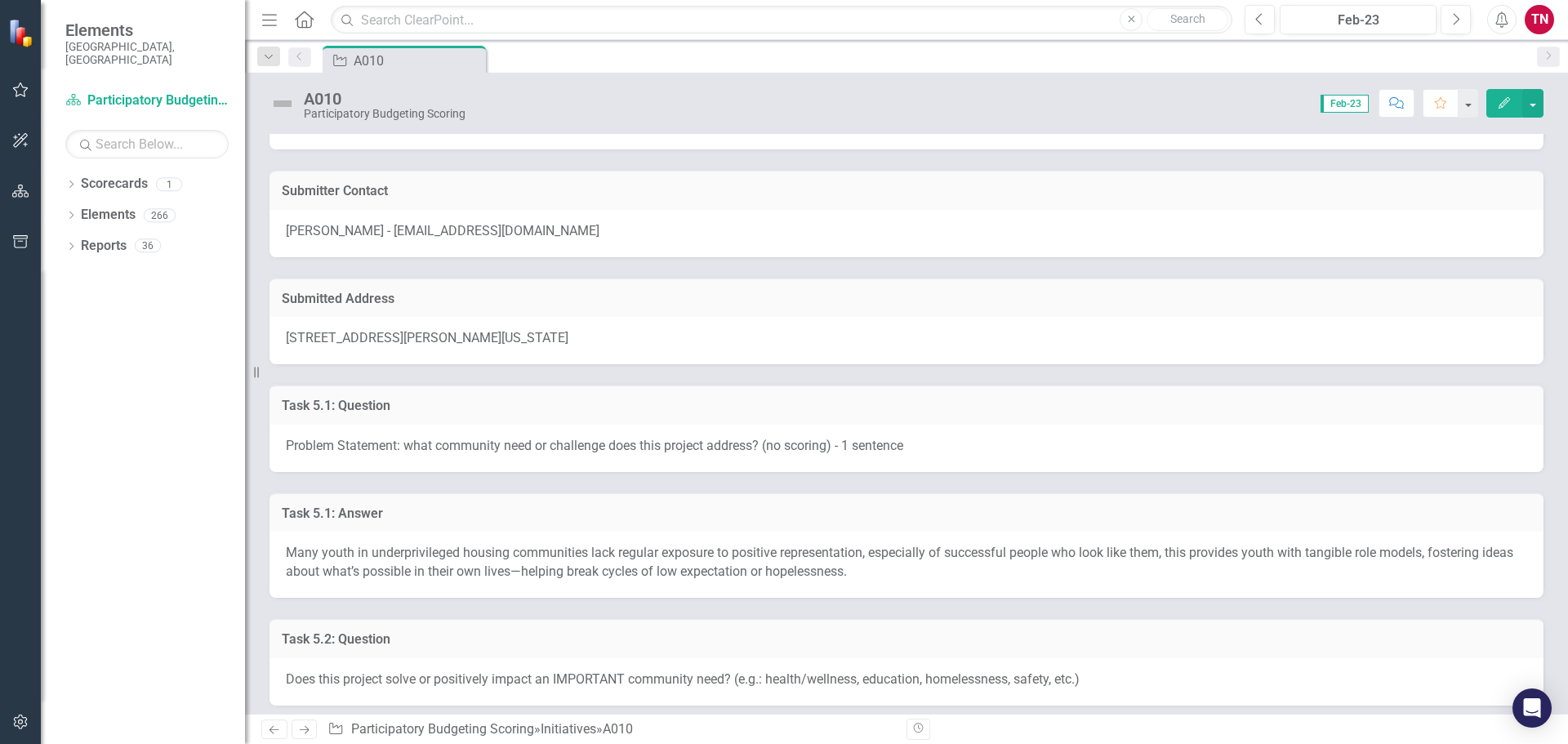
click at [297, 21] on icon at bounding box center [304, 19] width 19 height 17
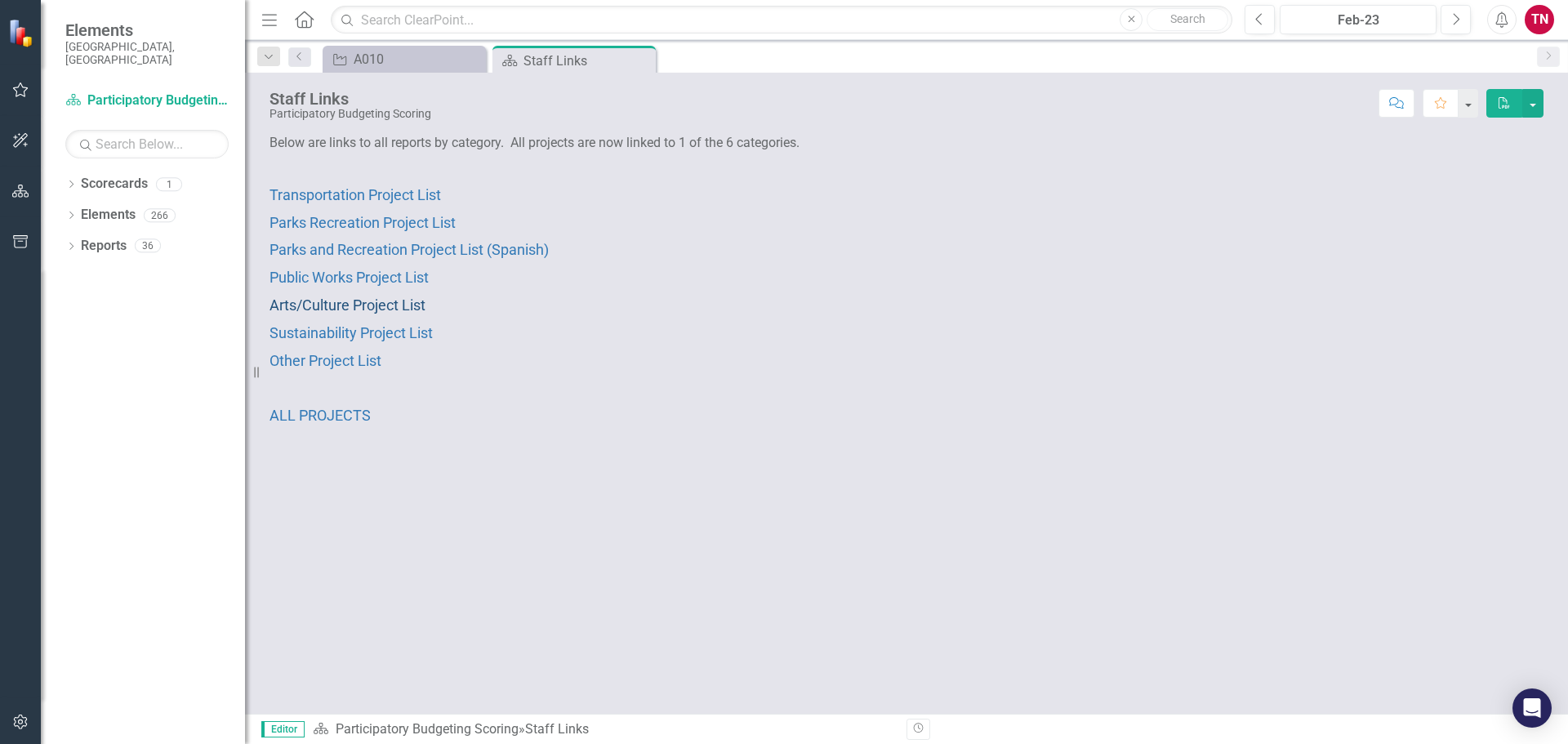
click at [398, 306] on span "Arts/Culture Project List" at bounding box center [347, 305] width 156 height 17
